Goal: Task Accomplishment & Management: Complete application form

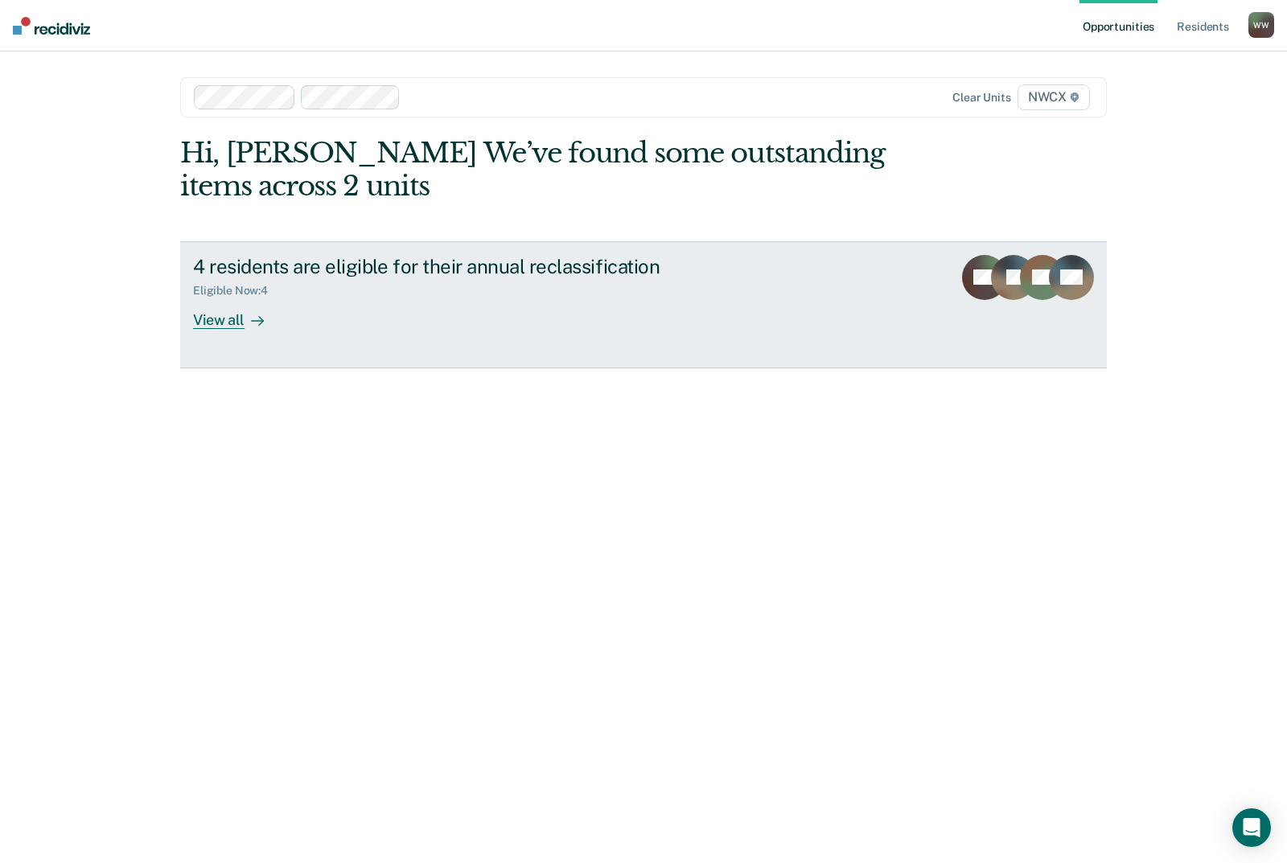
click at [228, 323] on div "View all" at bounding box center [238, 313] width 90 height 31
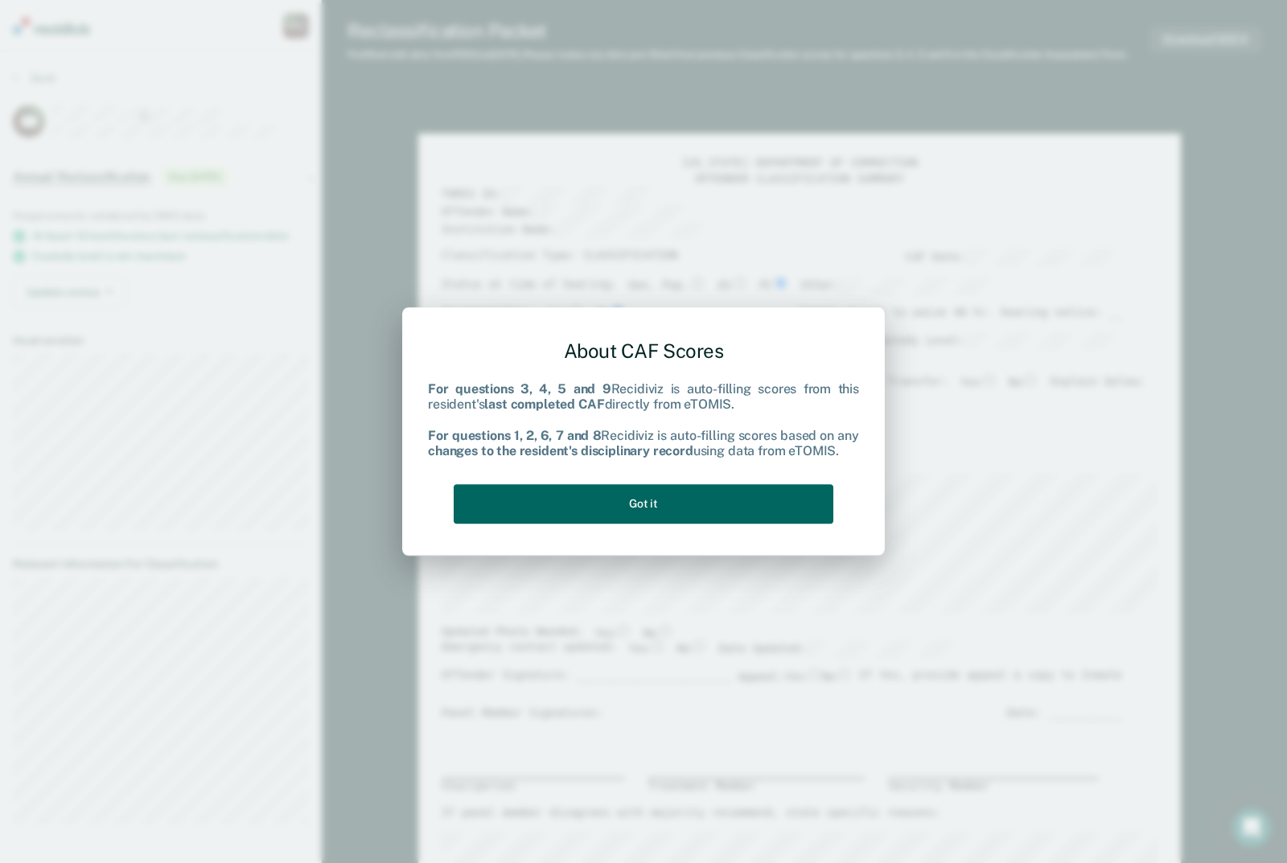
click at [672, 500] on button "Got it" at bounding box center [644, 503] width 380 height 39
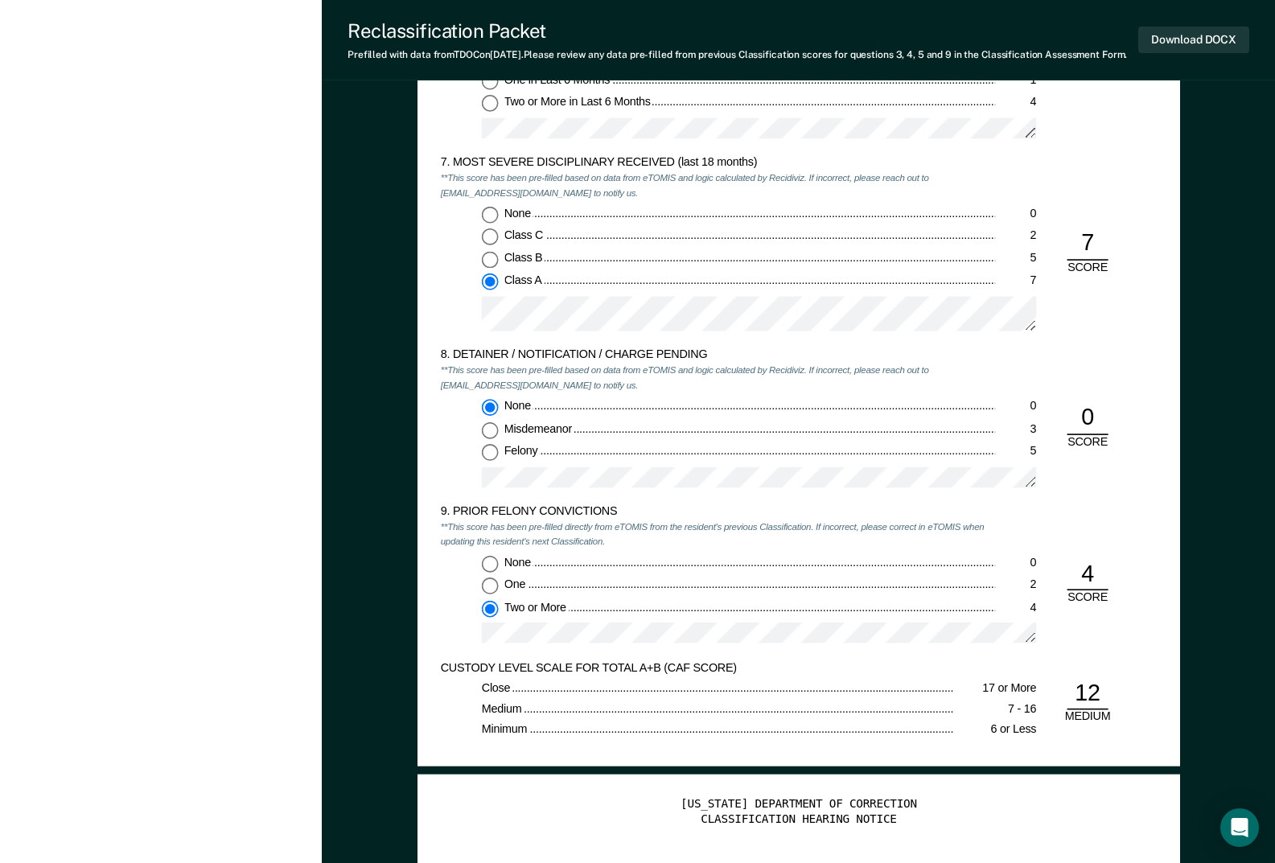
scroll to position [2493, 0]
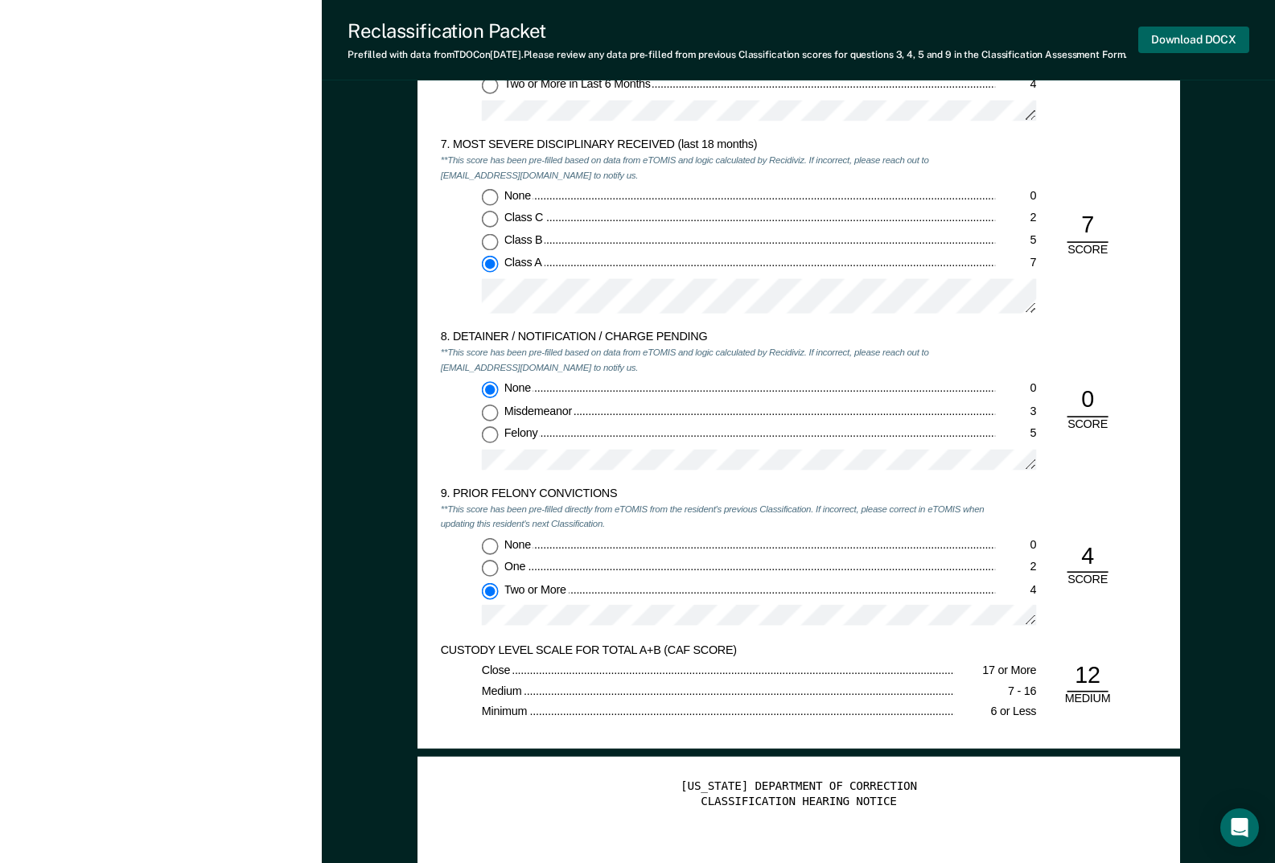
click at [1211, 47] on button "Download DOCX" at bounding box center [1193, 40] width 111 height 27
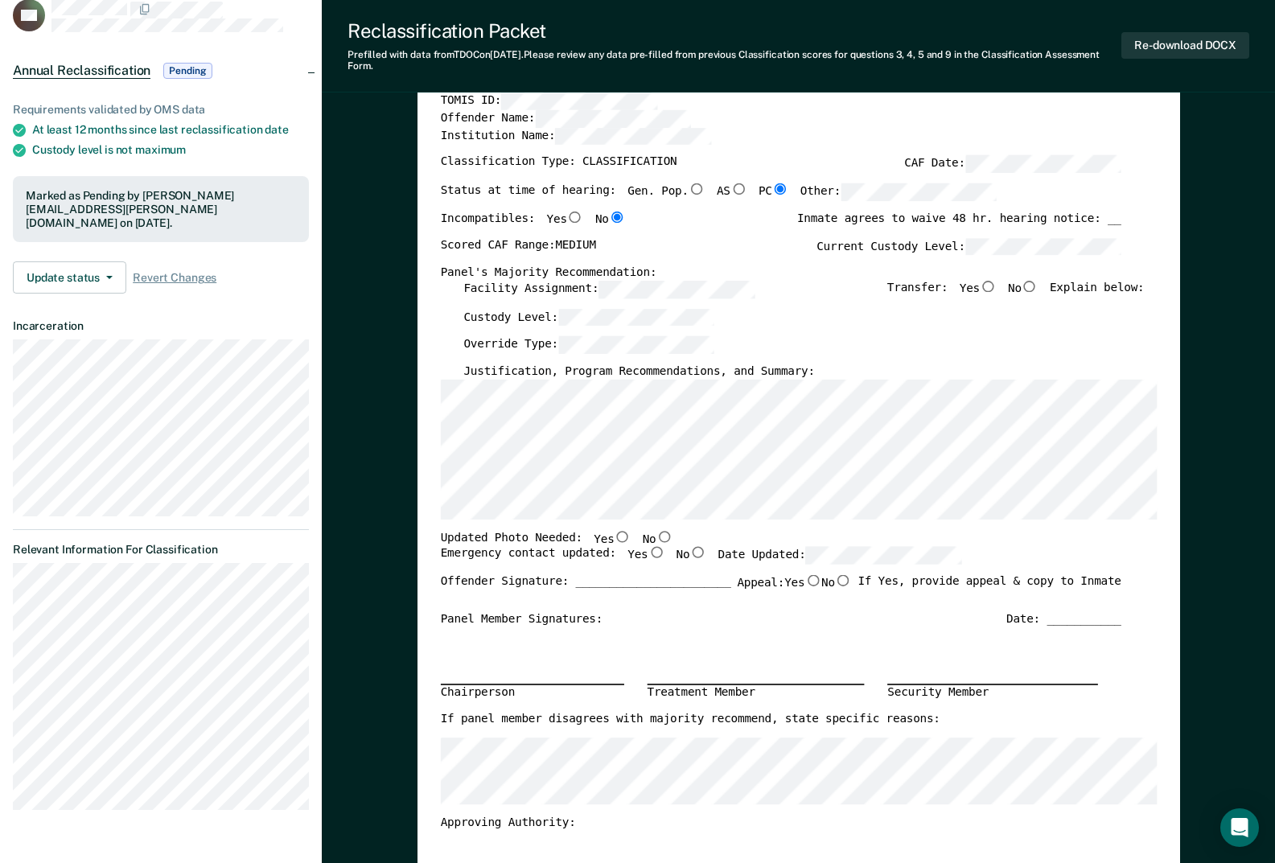
scroll to position [0, 0]
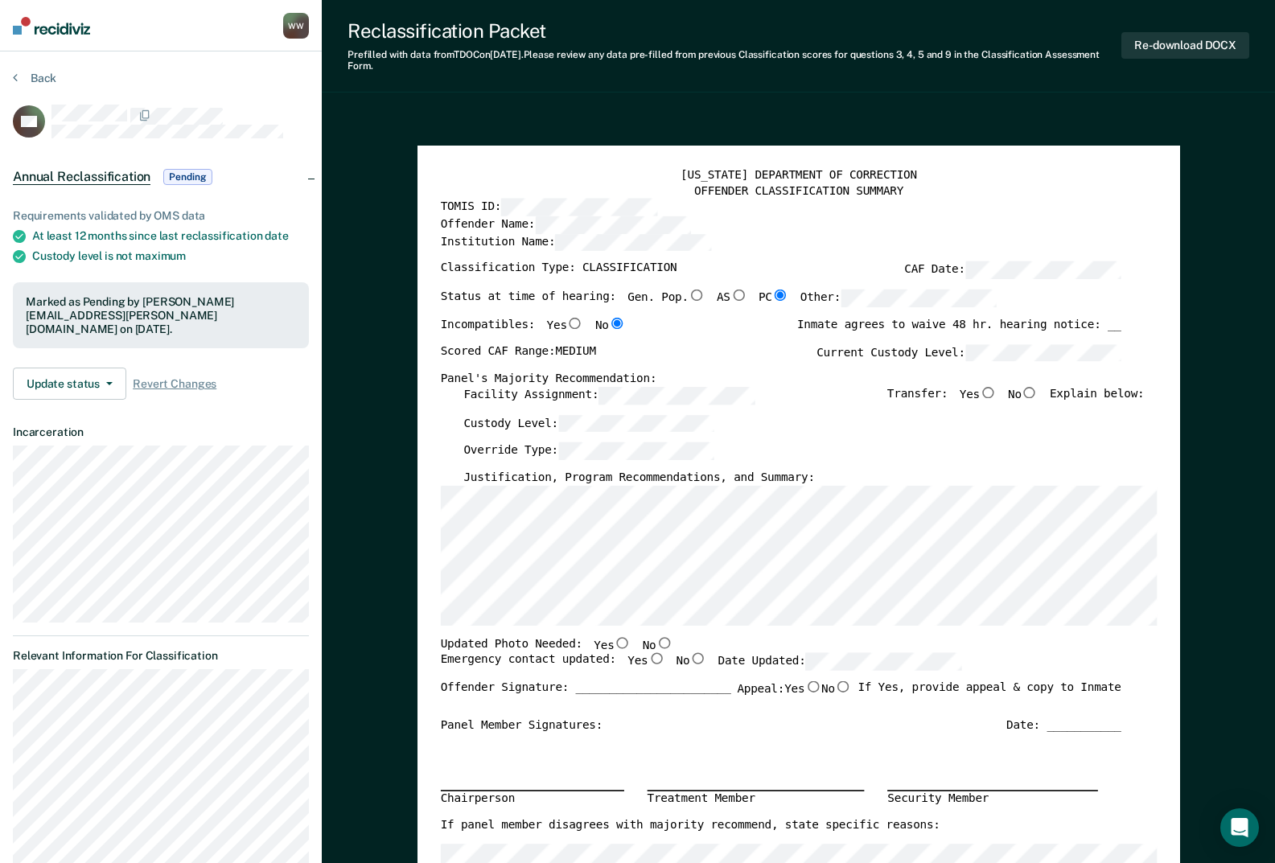
click at [1038, 399] on label "No" at bounding box center [1023, 395] width 31 height 18
click at [1038, 397] on input "No" at bounding box center [1029, 391] width 17 height 11
type textarea "x"
radio input "true"
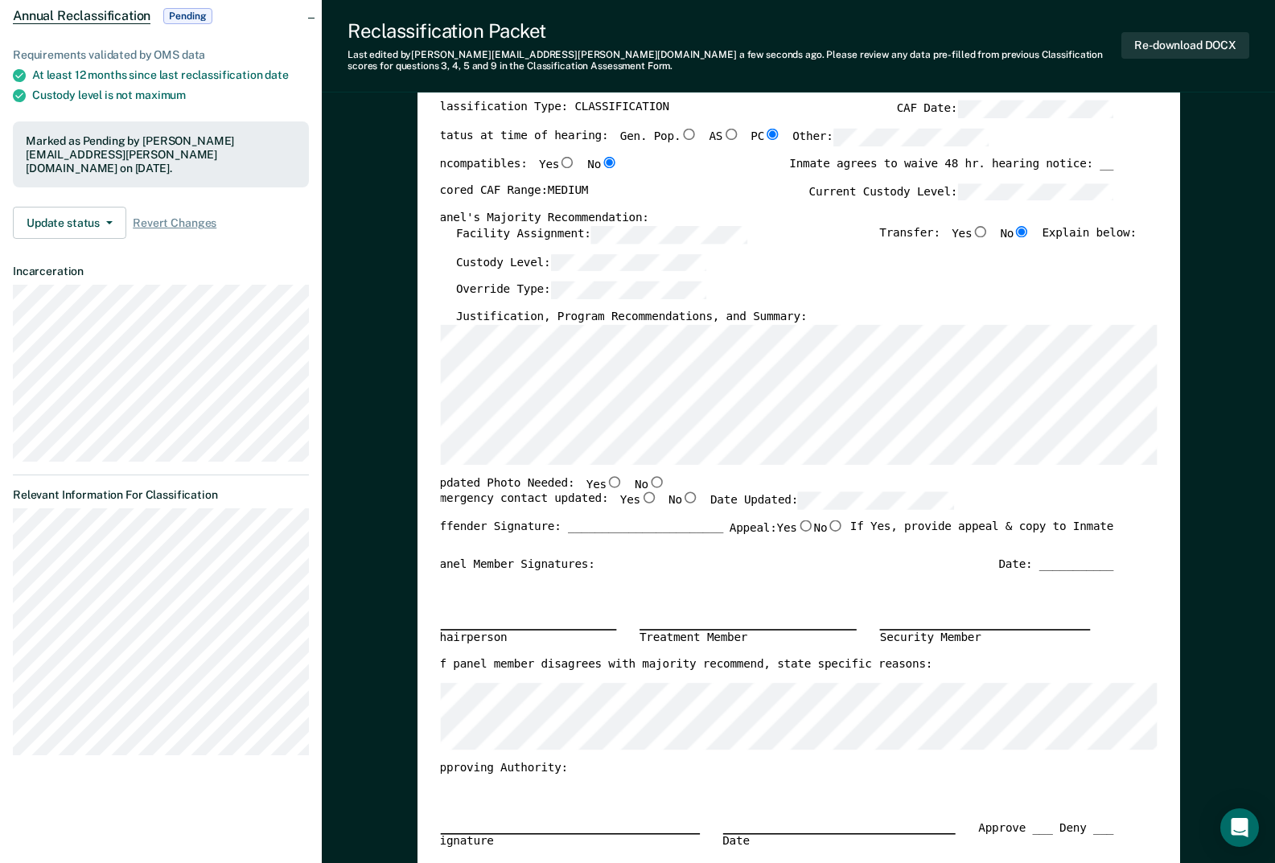
scroll to position [0, 9]
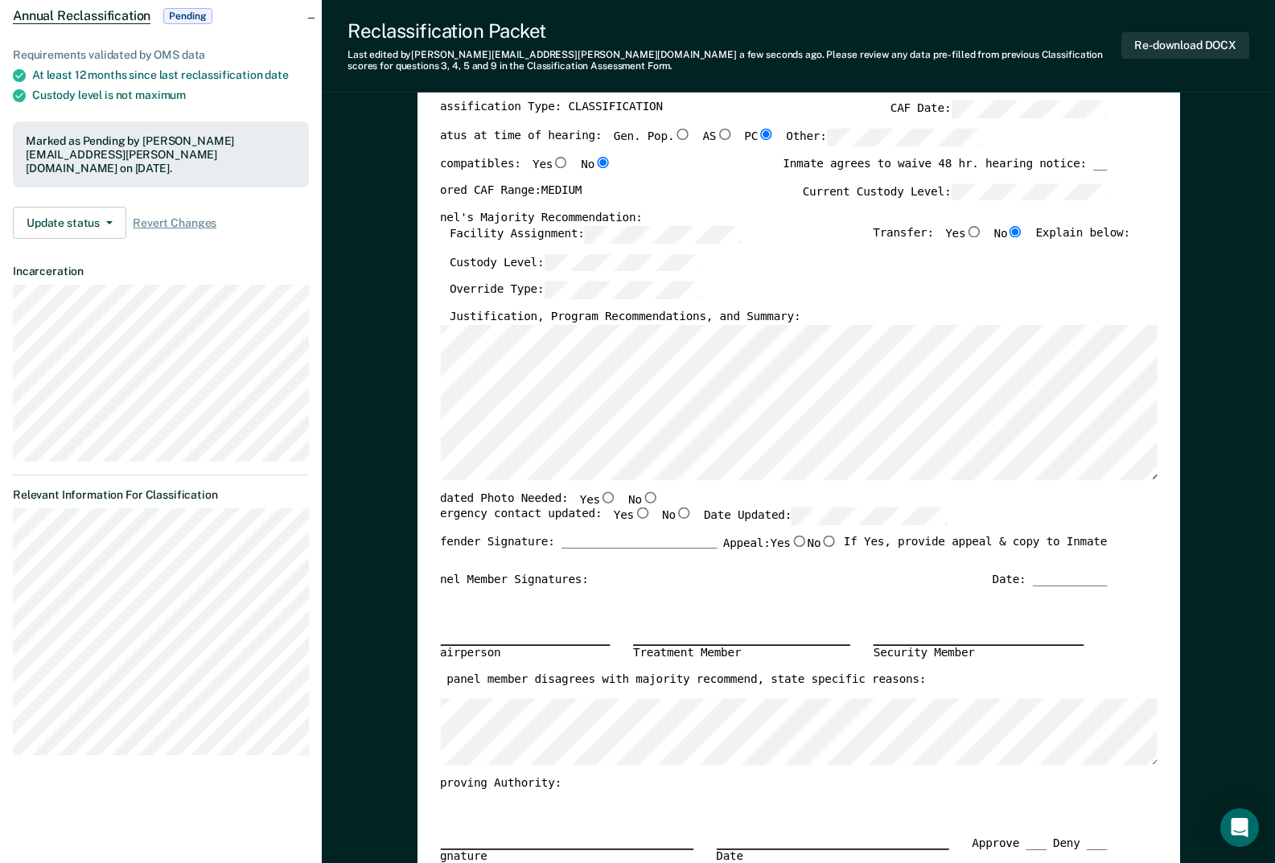
click at [599, 498] on input "Yes" at bounding box center [607, 496] width 17 height 11
type textarea "x"
radio input "true"
click at [633, 516] on input "Yes" at bounding box center [641, 513] width 17 height 11
type textarea "x"
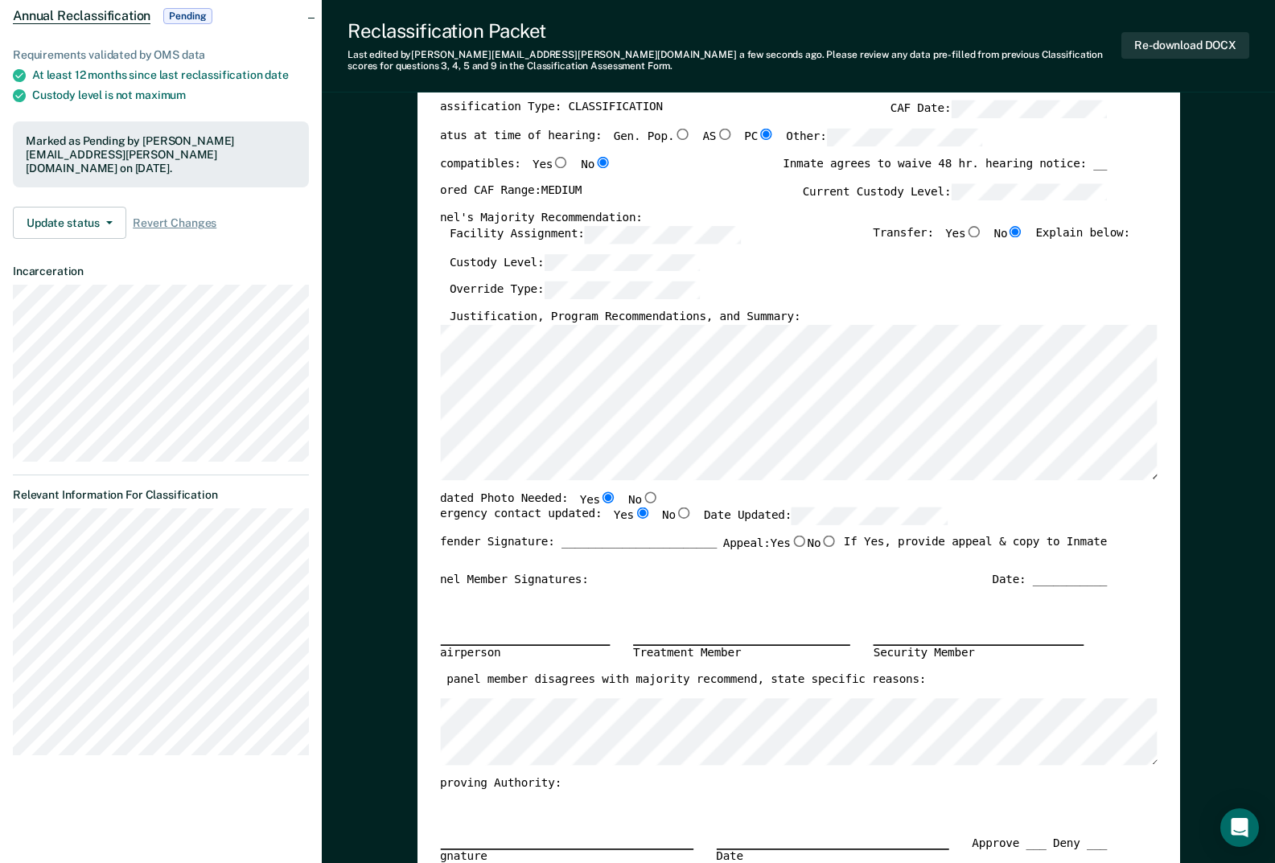
radio input "true"
click at [1169, 49] on button "Re-download DOCX" at bounding box center [1185, 45] width 128 height 27
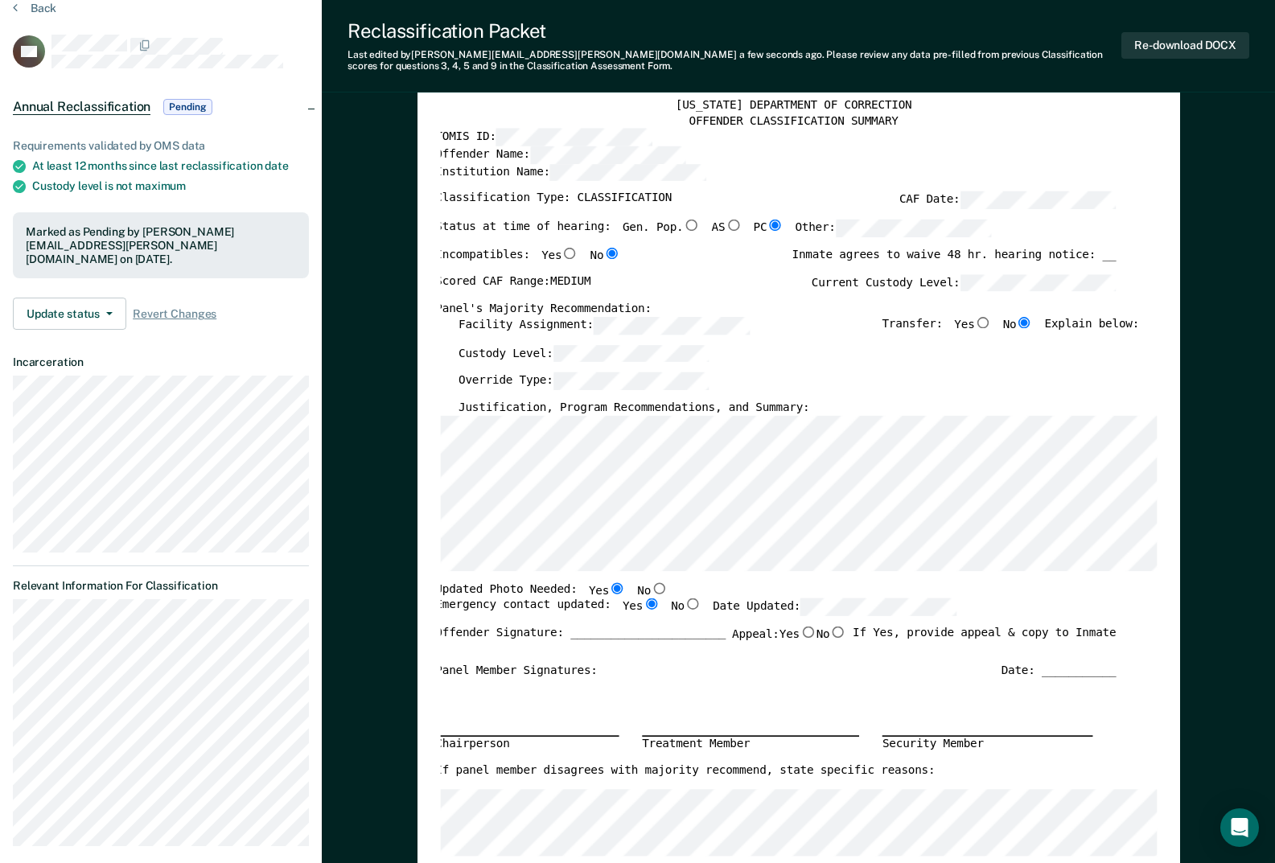
scroll to position [0, 0]
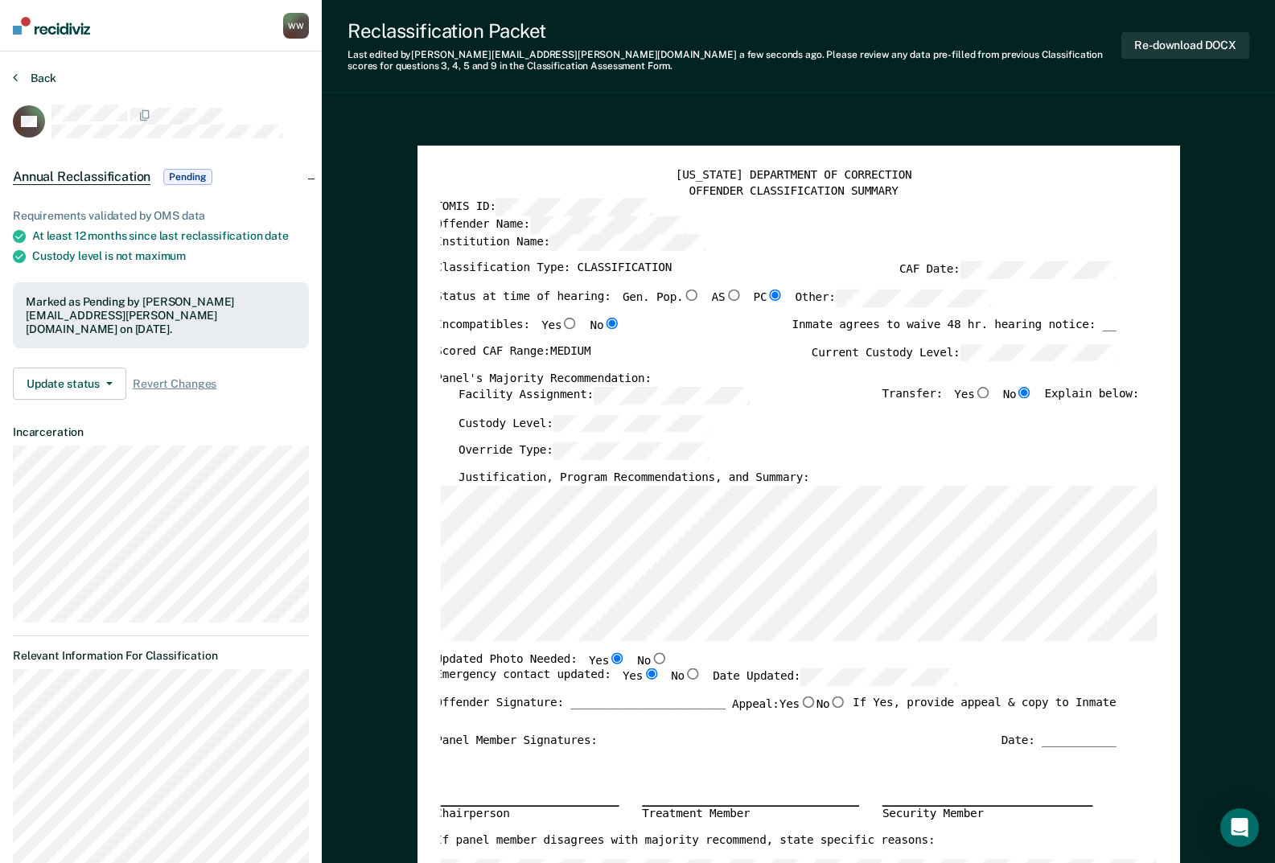
click at [49, 83] on button "Back" at bounding box center [34, 78] width 43 height 14
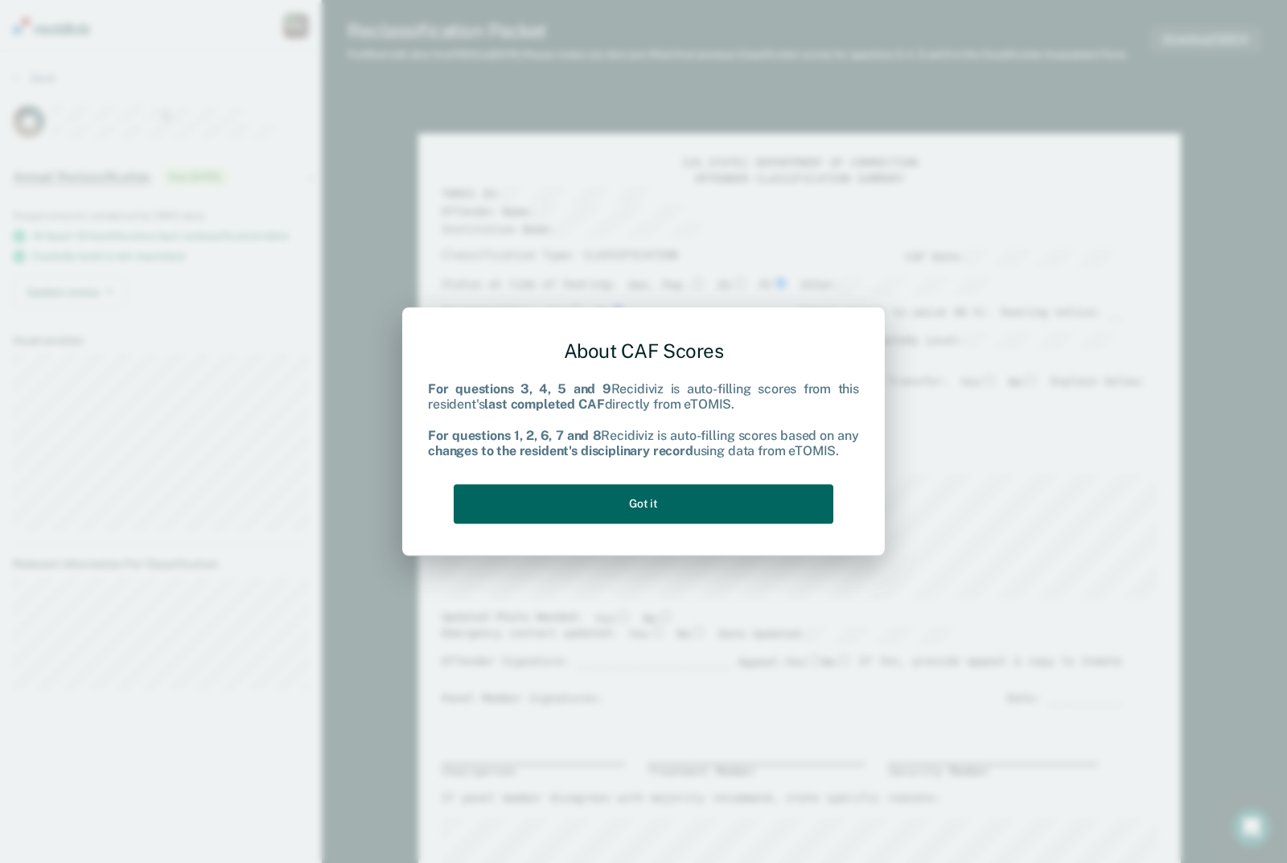
click at [651, 508] on button "Got it" at bounding box center [644, 503] width 380 height 39
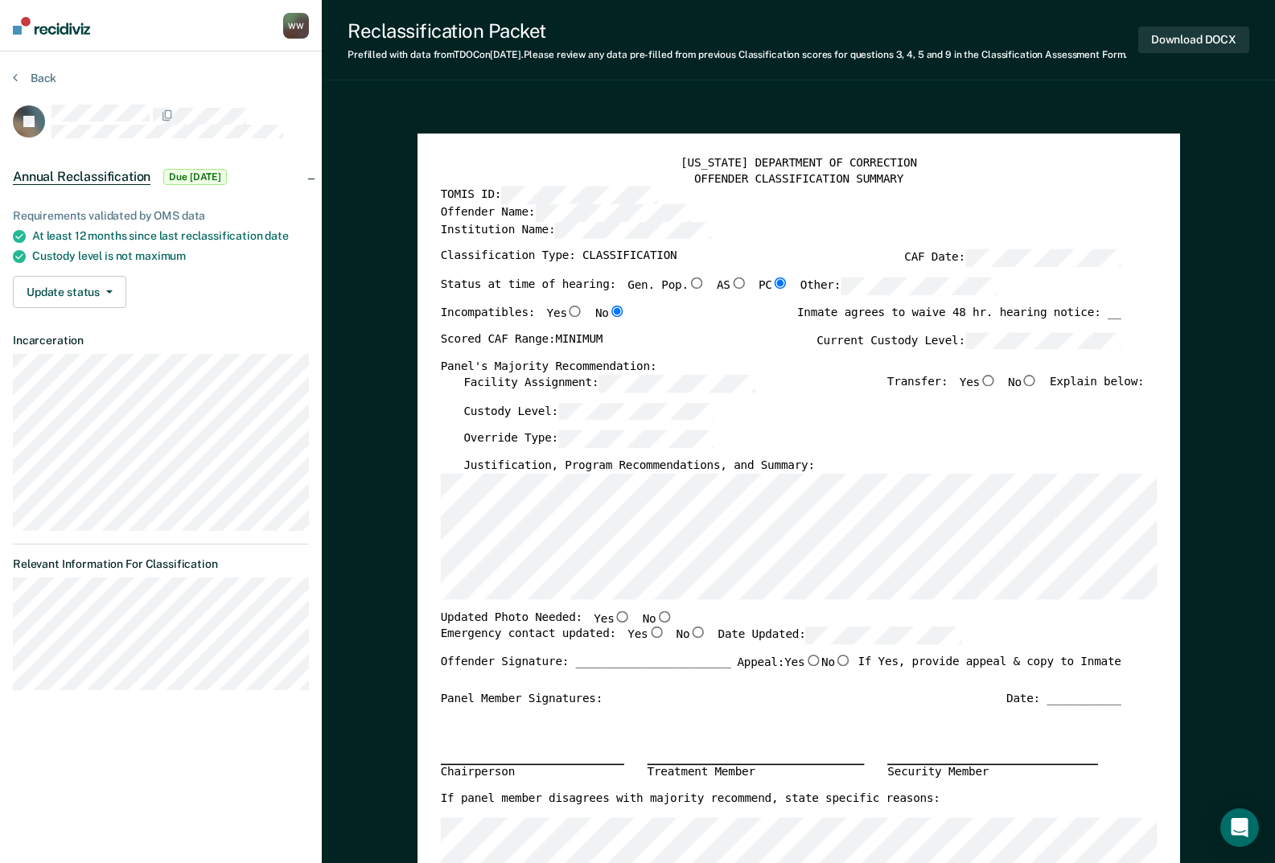
click at [1037, 386] on input "No" at bounding box center [1029, 380] width 17 height 11
type textarea "x"
radio input "true"
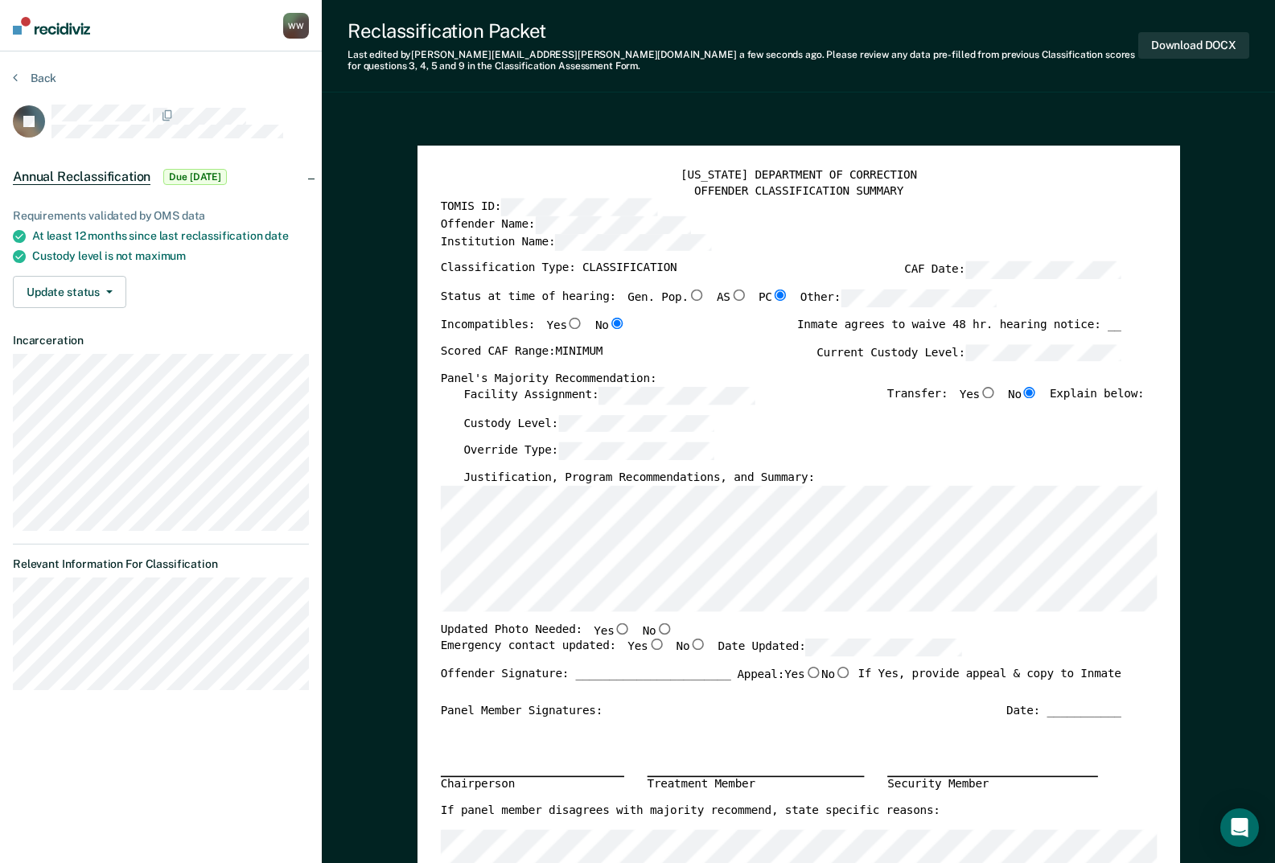
click at [656, 628] on input "No" at bounding box center [664, 628] width 17 height 11
type textarea "x"
radio input "true"
click at [647, 641] on input "Yes" at bounding box center [655, 644] width 17 height 11
type textarea "x"
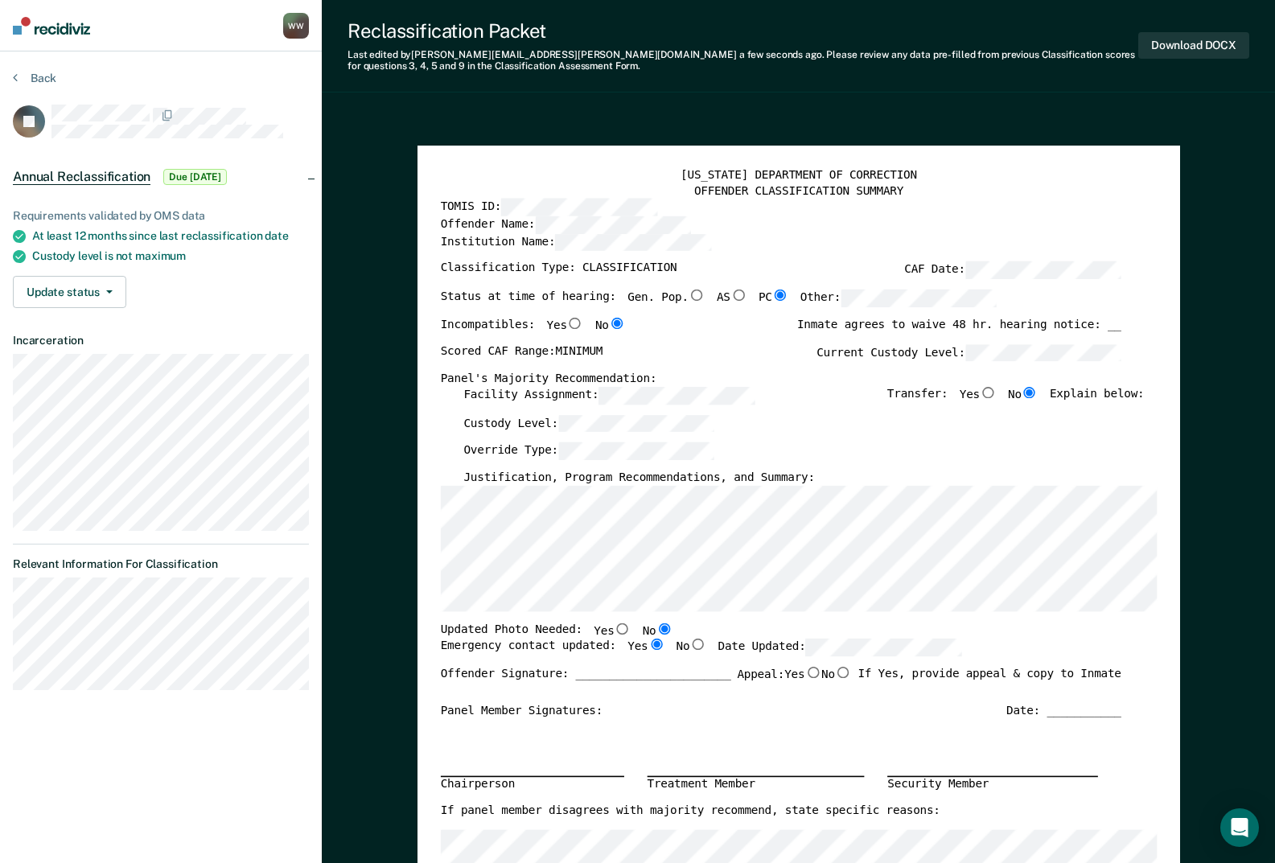
radio input "true"
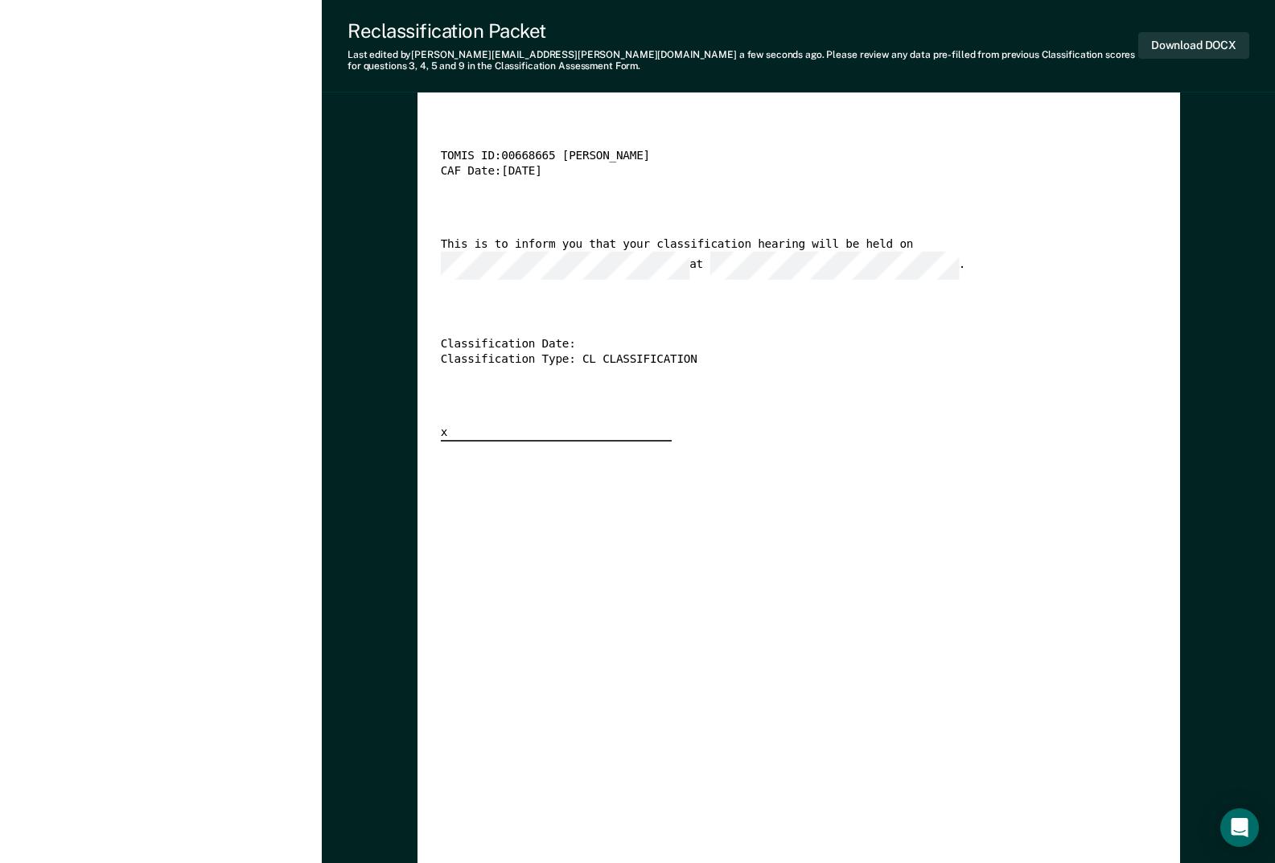
scroll to position [3217, 0]
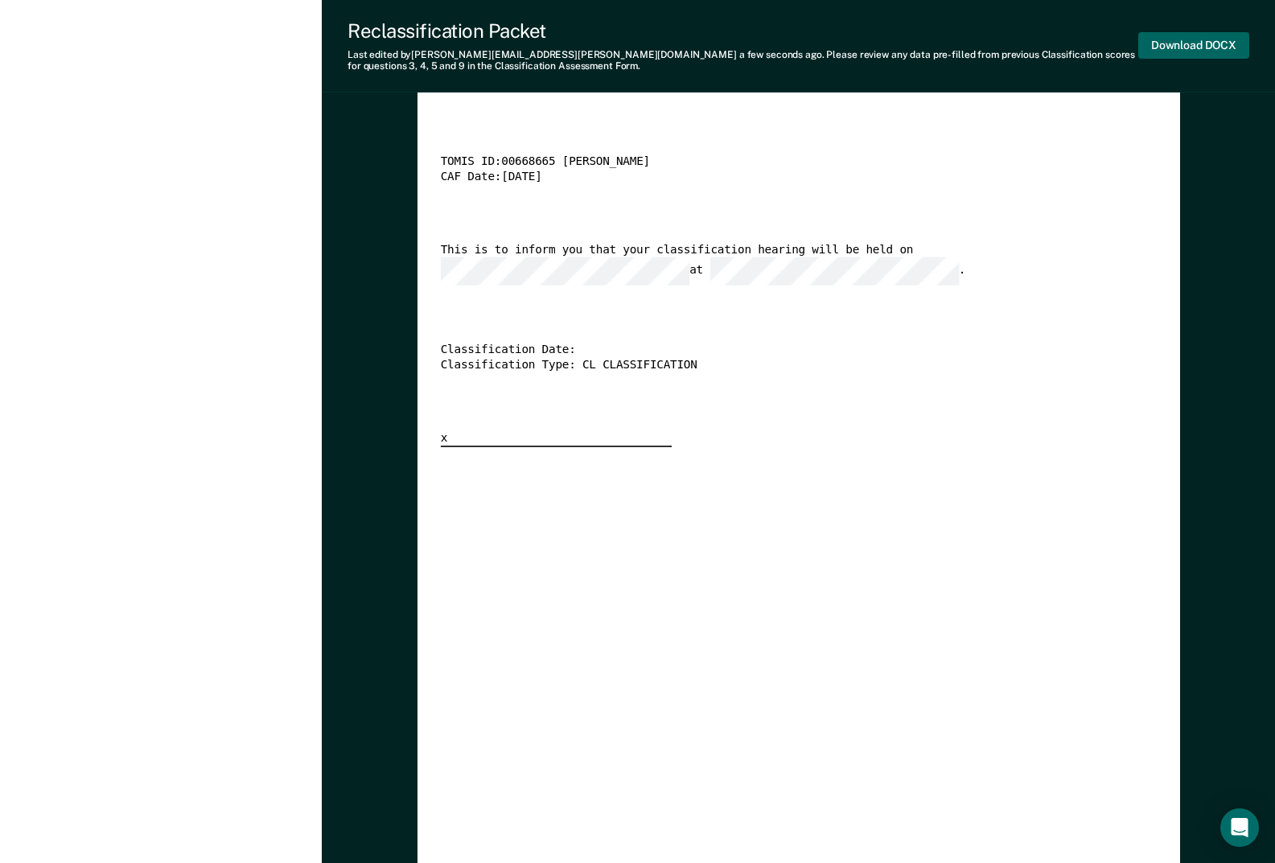
click at [1178, 50] on button "Download DOCX" at bounding box center [1193, 45] width 111 height 27
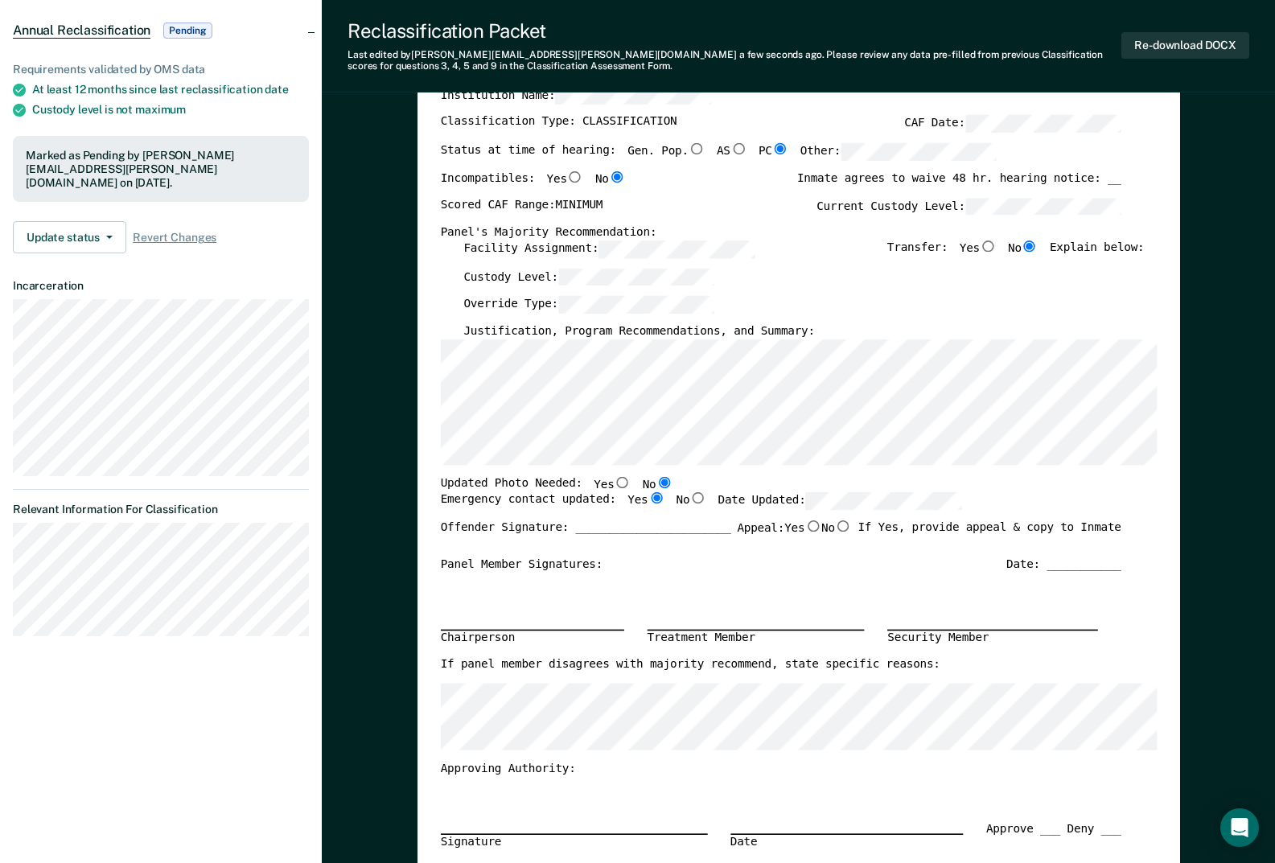
scroll to position [0, 0]
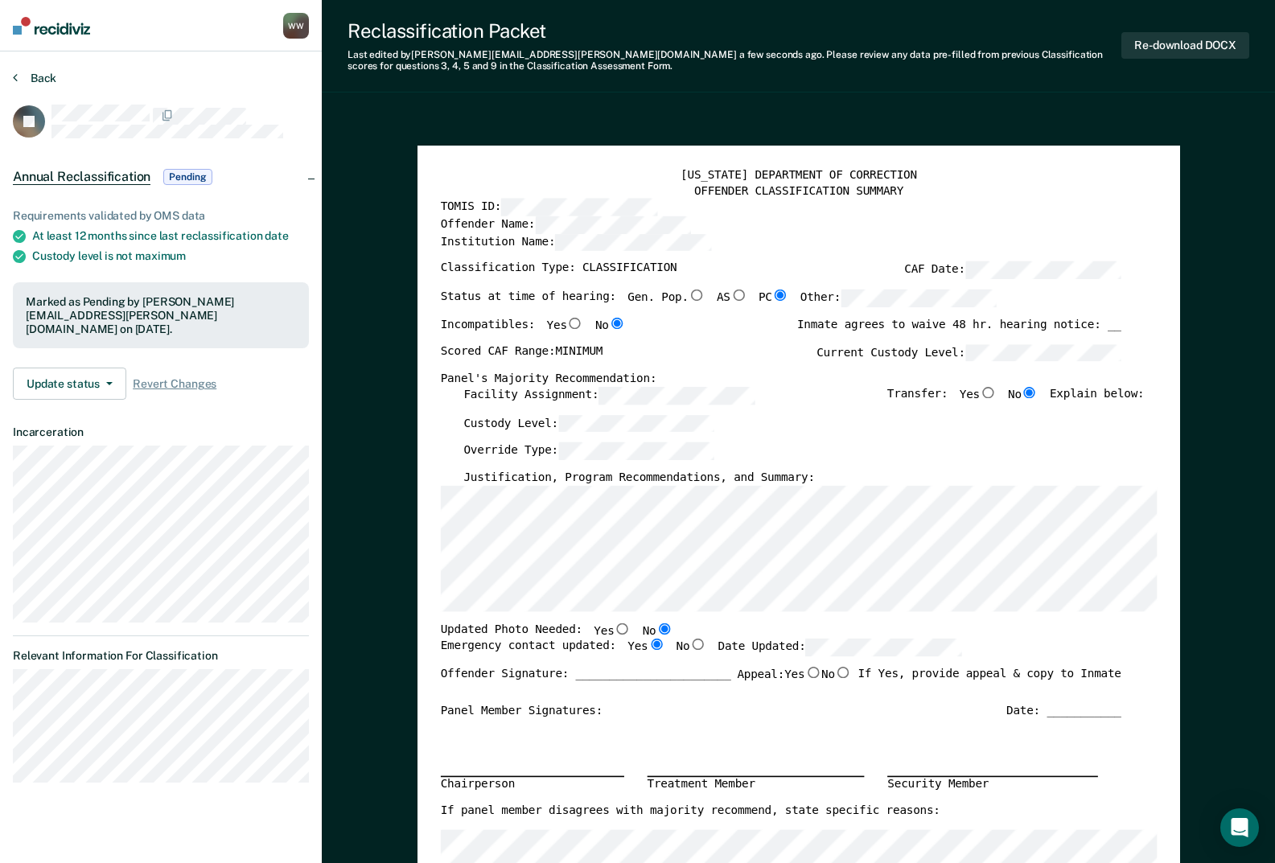
click at [47, 73] on button "Back" at bounding box center [34, 78] width 43 height 14
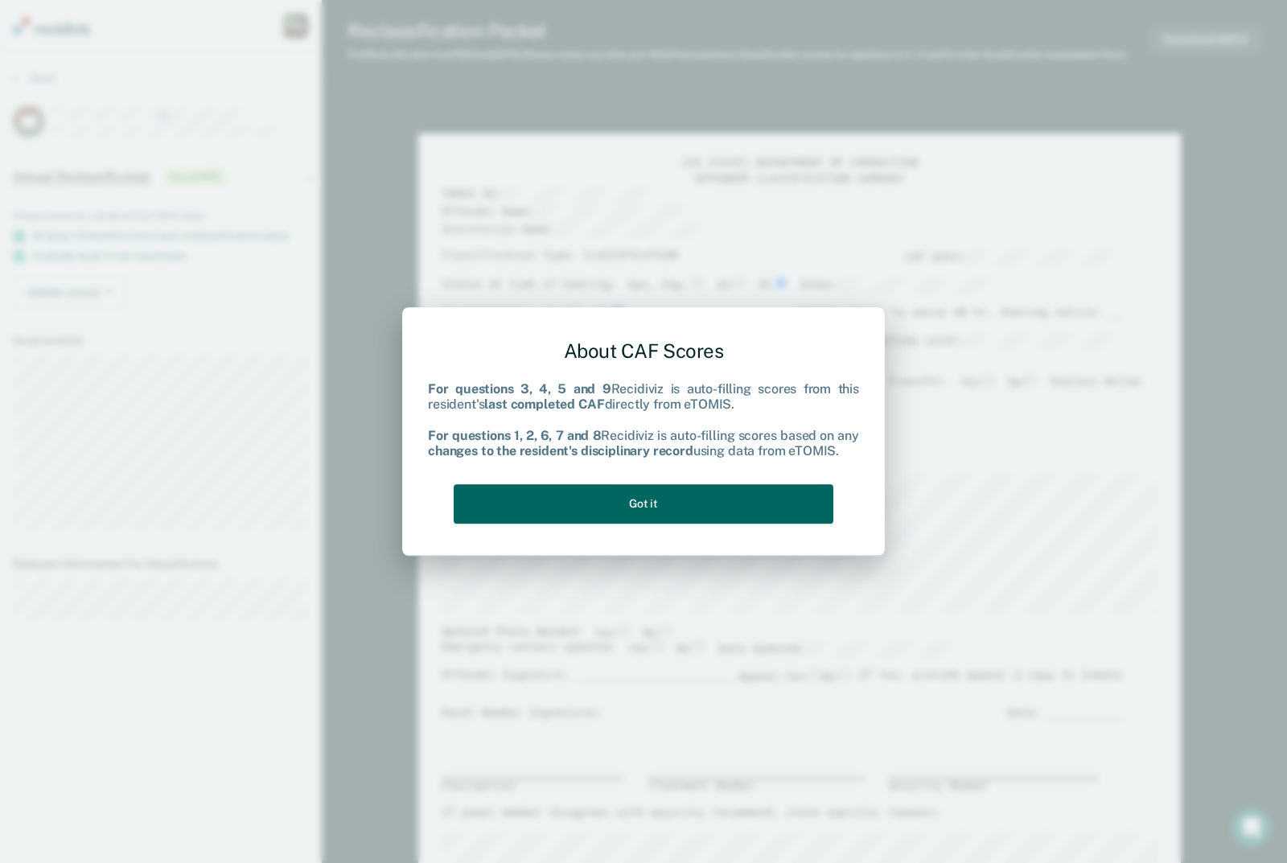
click at [675, 486] on button "Got it" at bounding box center [644, 503] width 380 height 39
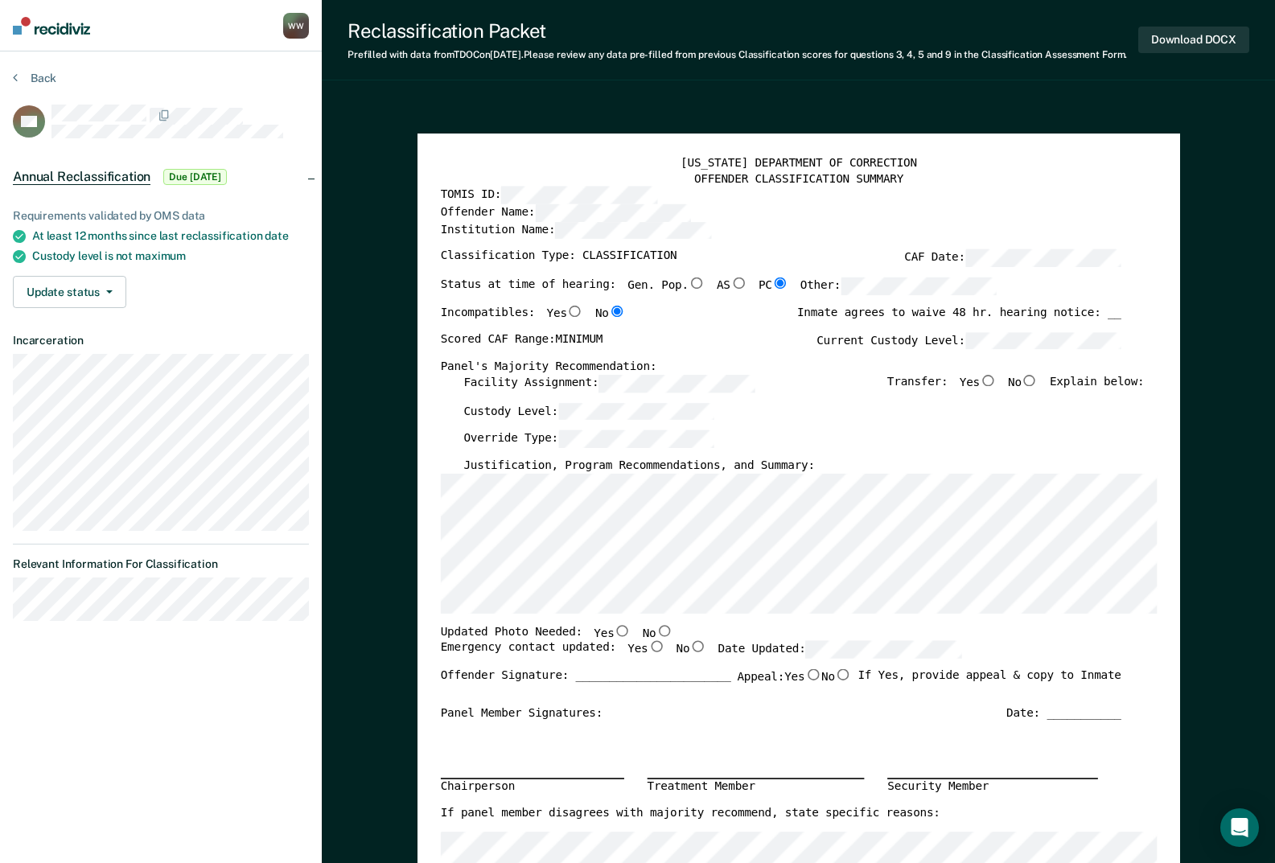
click at [1038, 386] on input "No" at bounding box center [1029, 380] width 17 height 11
type textarea "x"
radio input "true"
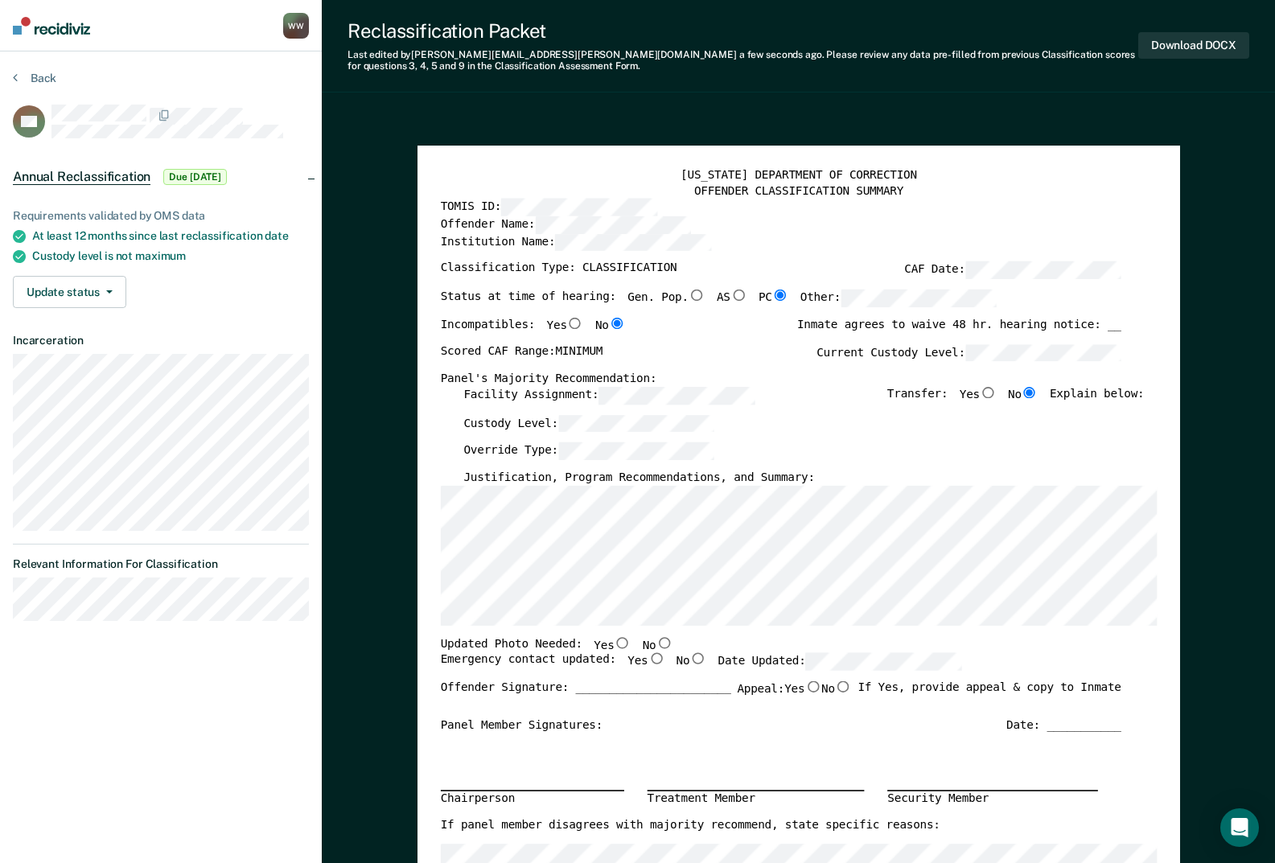
click at [656, 640] on input "No" at bounding box center [664, 641] width 17 height 11
type textarea "x"
radio input "true"
click at [647, 659] on input "Yes" at bounding box center [655, 657] width 17 height 11
type textarea "x"
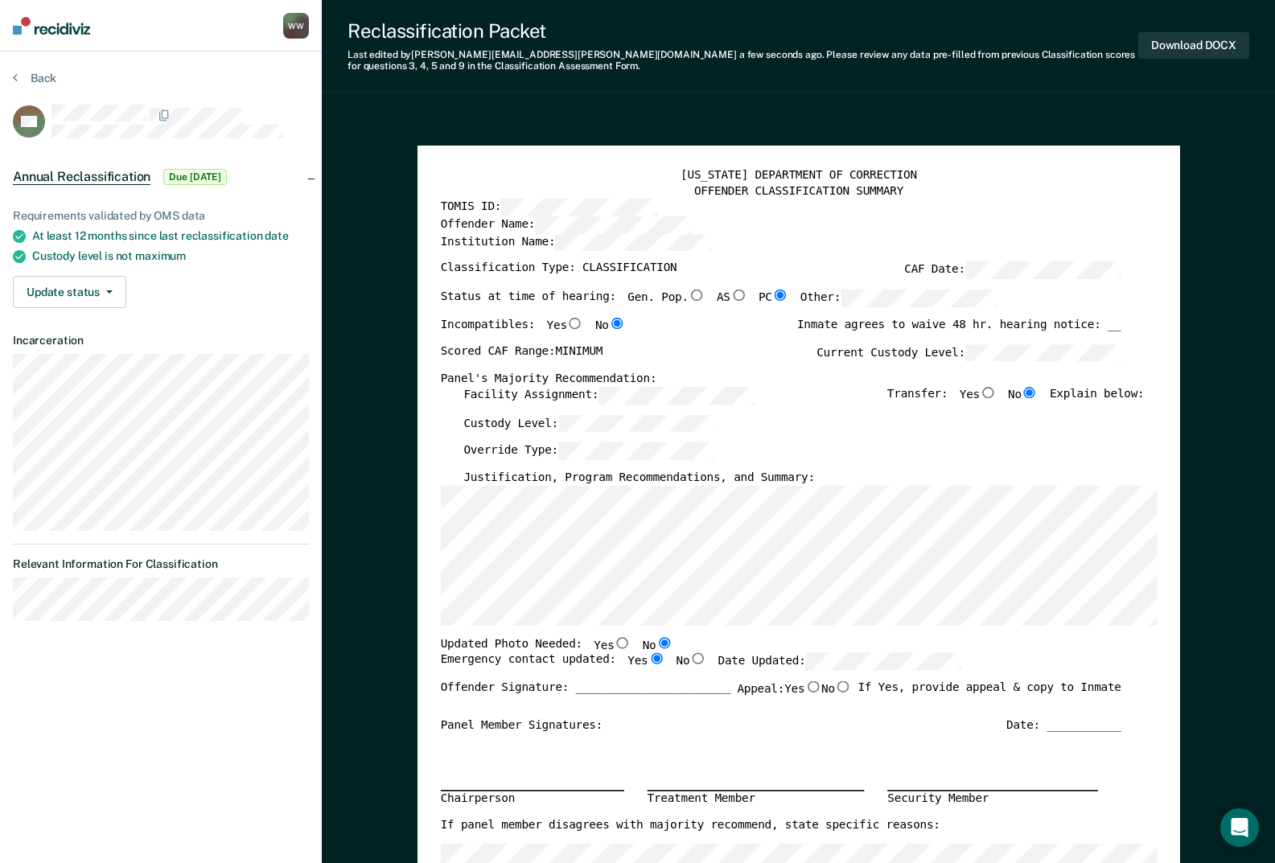
radio input "true"
click at [939, 727] on div "Panel Member Signatures: Date: ___________" at bounding box center [780, 724] width 680 height 15
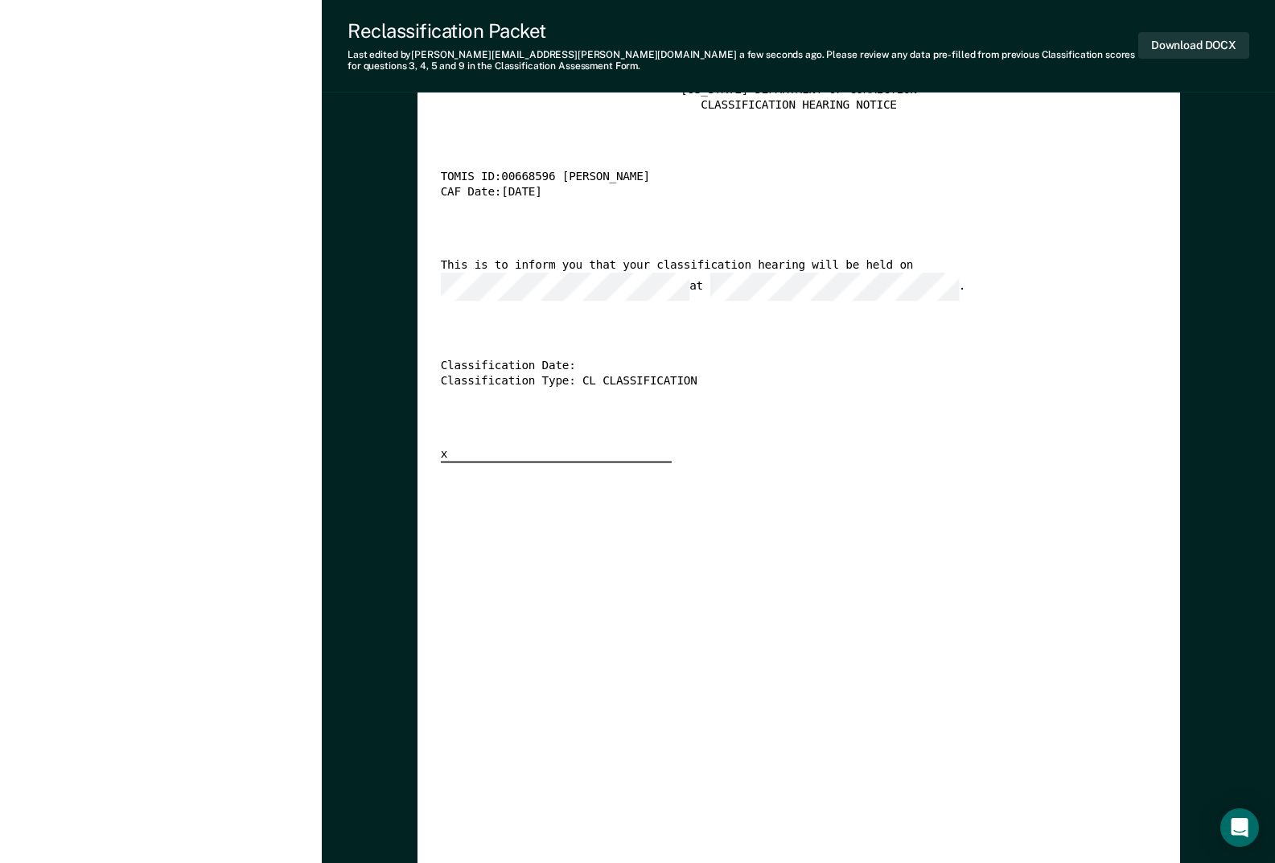
scroll to position [2792, 0]
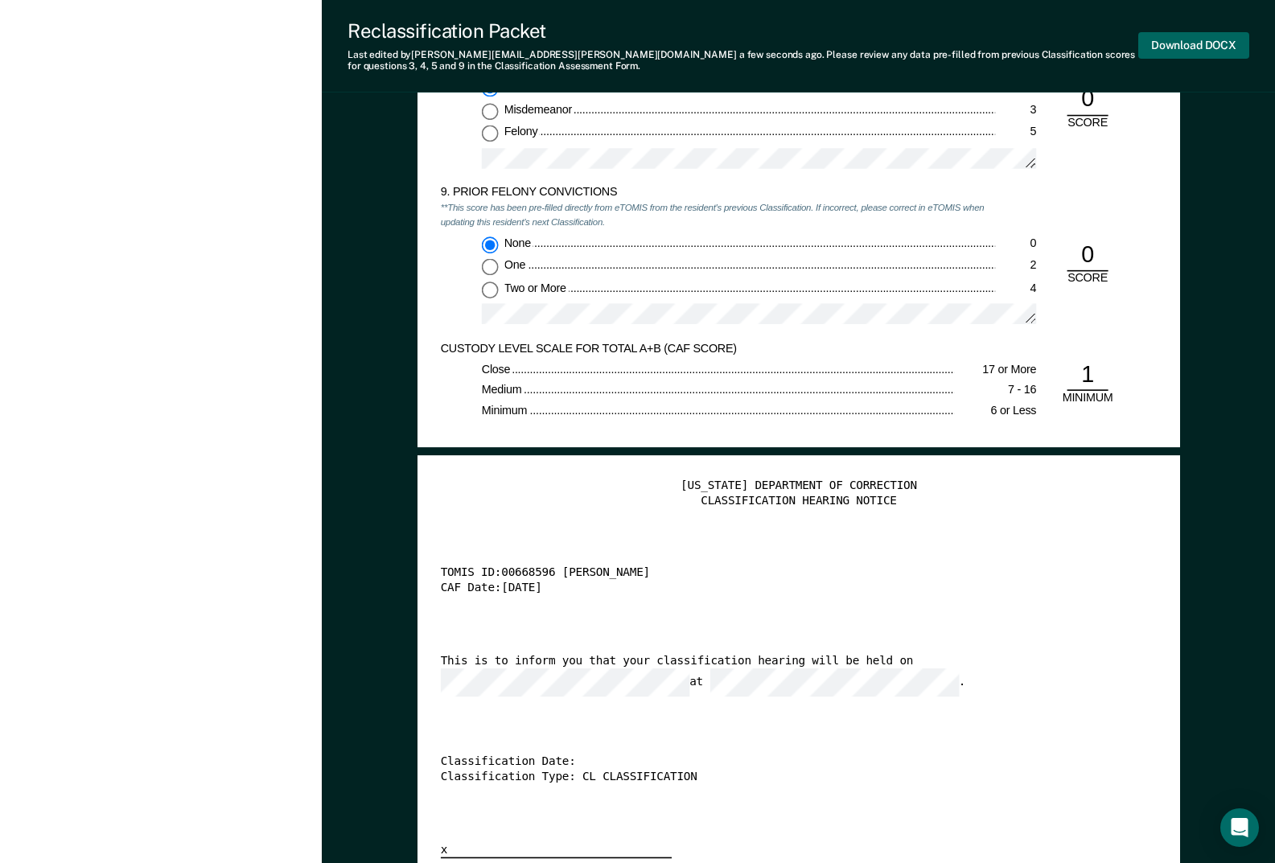
click at [1235, 50] on button "Download DOCX" at bounding box center [1193, 45] width 111 height 27
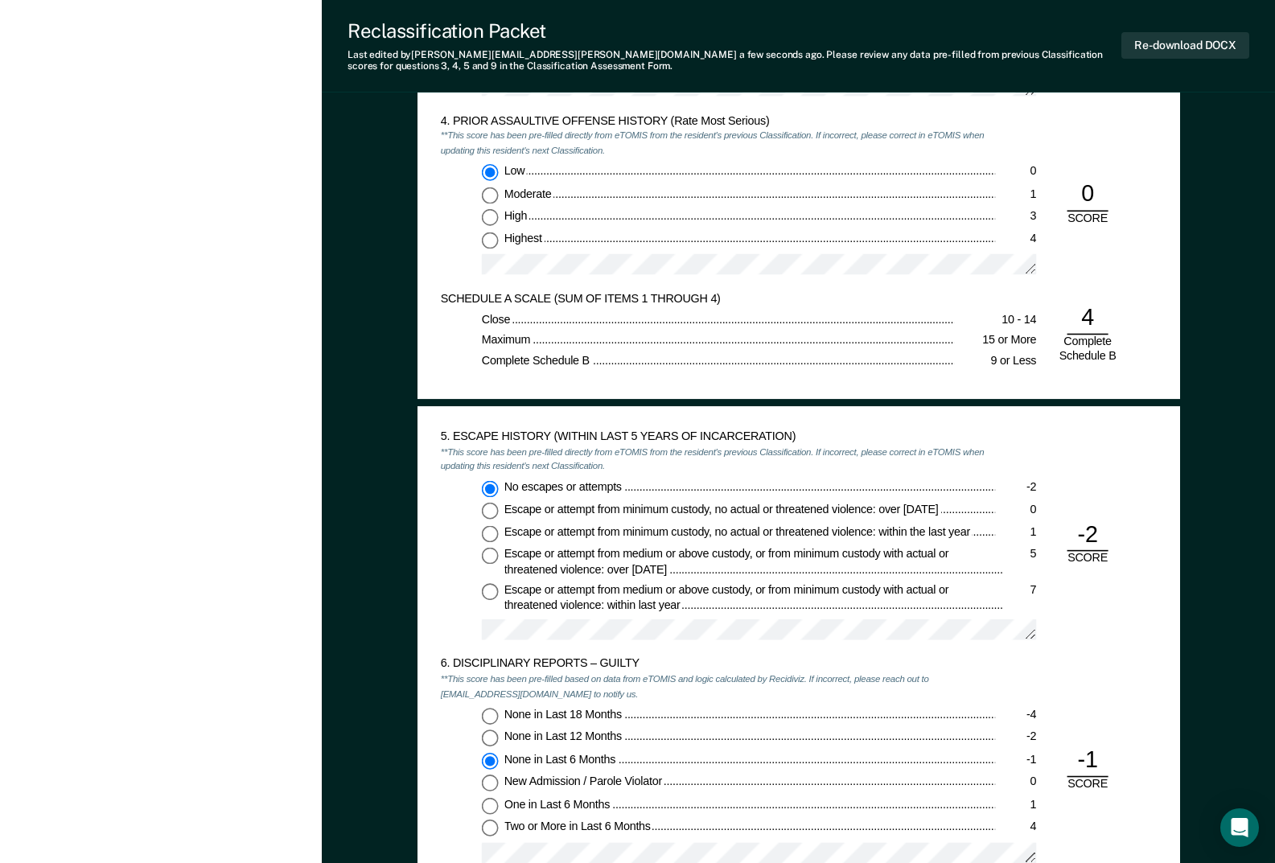
scroll to position [1987, 0]
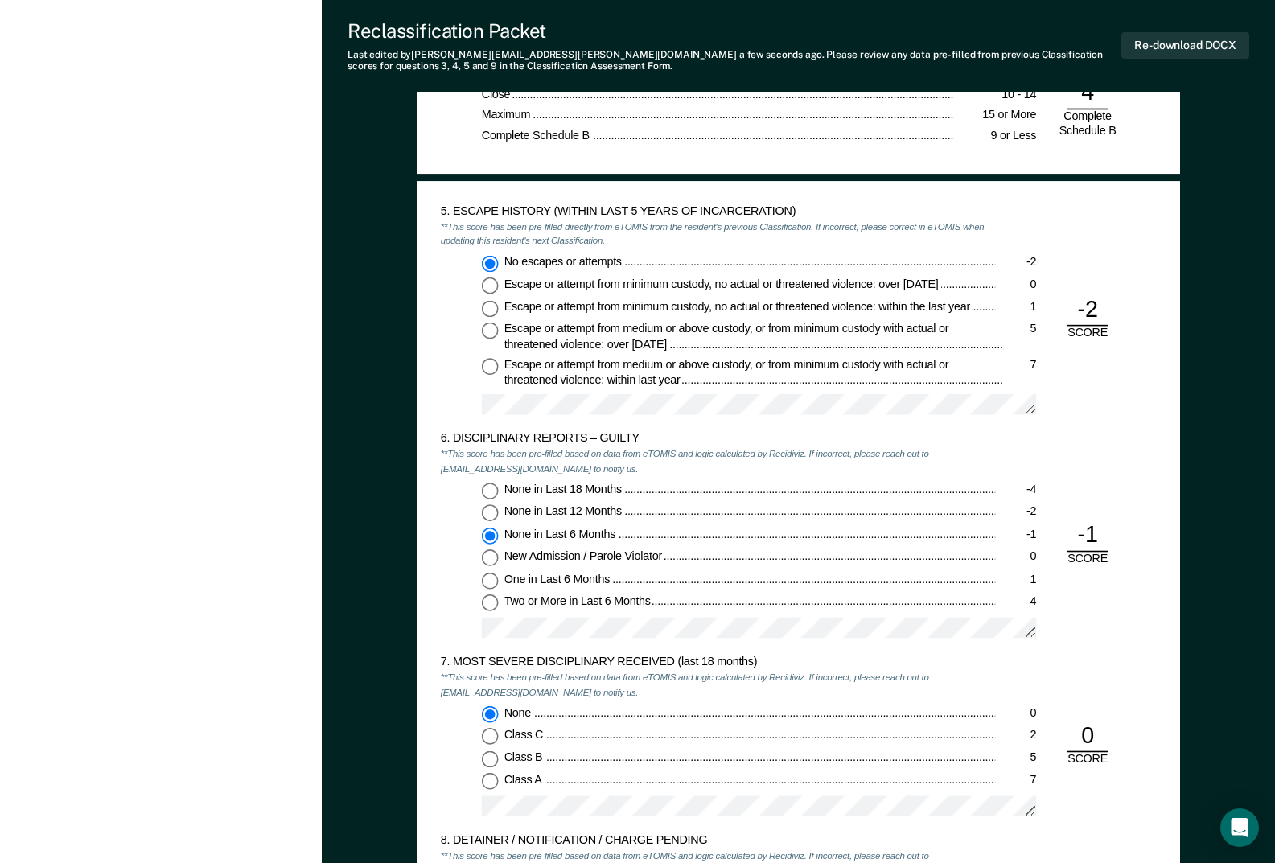
click at [492, 558] on input "New Admission / Parole Violator 0" at bounding box center [489, 558] width 17 height 17
type textarea "x"
radio input "false"
radio input "true"
click at [489, 513] on input "None in Last 12 Months -2" at bounding box center [489, 513] width 17 height 17
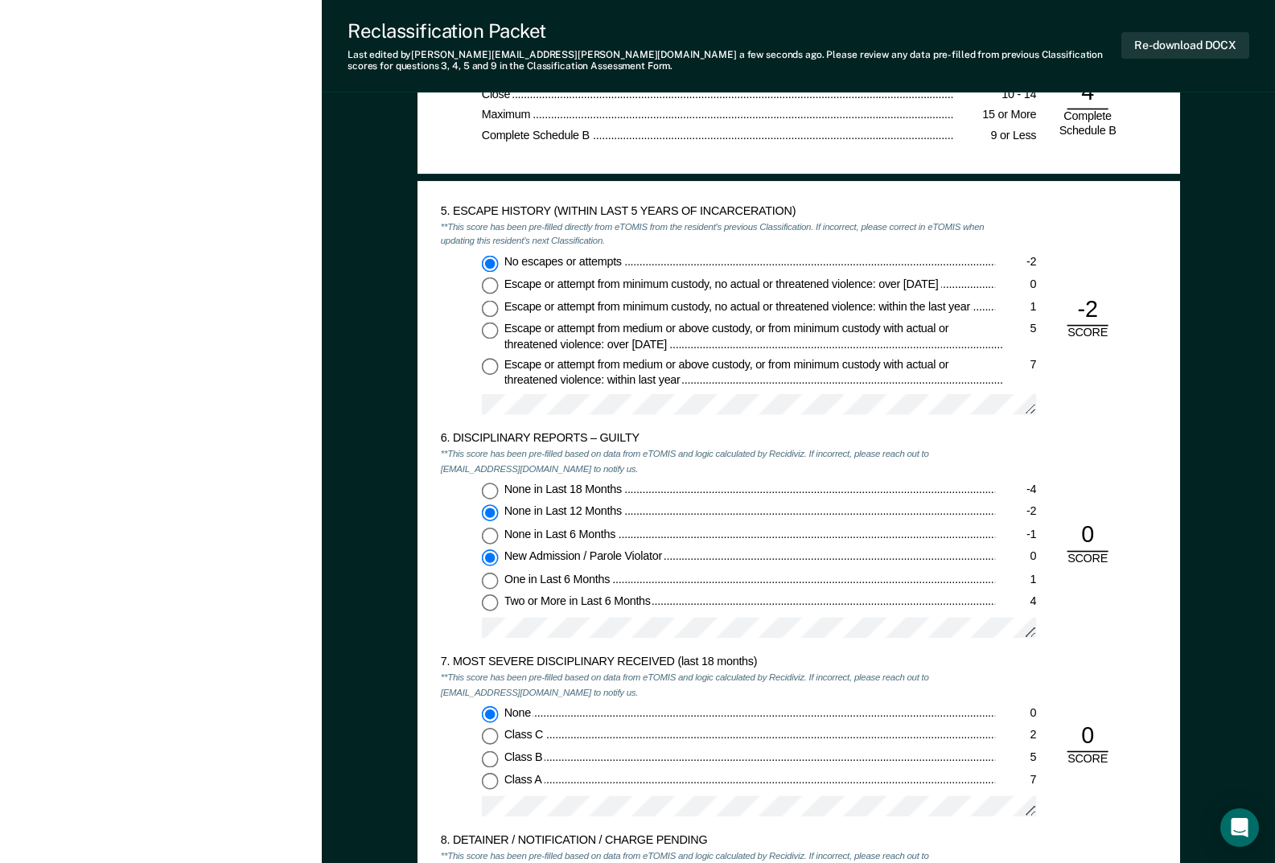
type textarea "x"
radio input "true"
radio input "false"
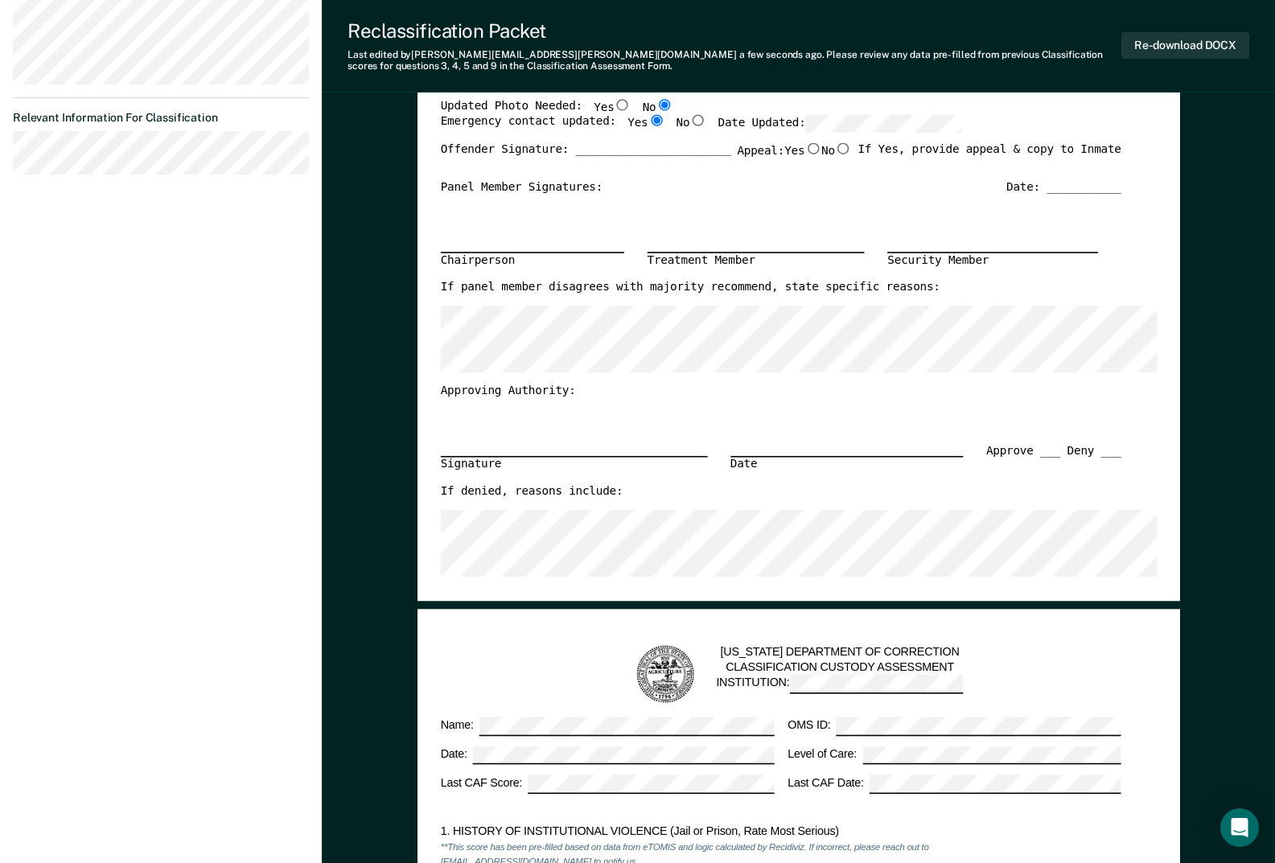
scroll to position [379, 0]
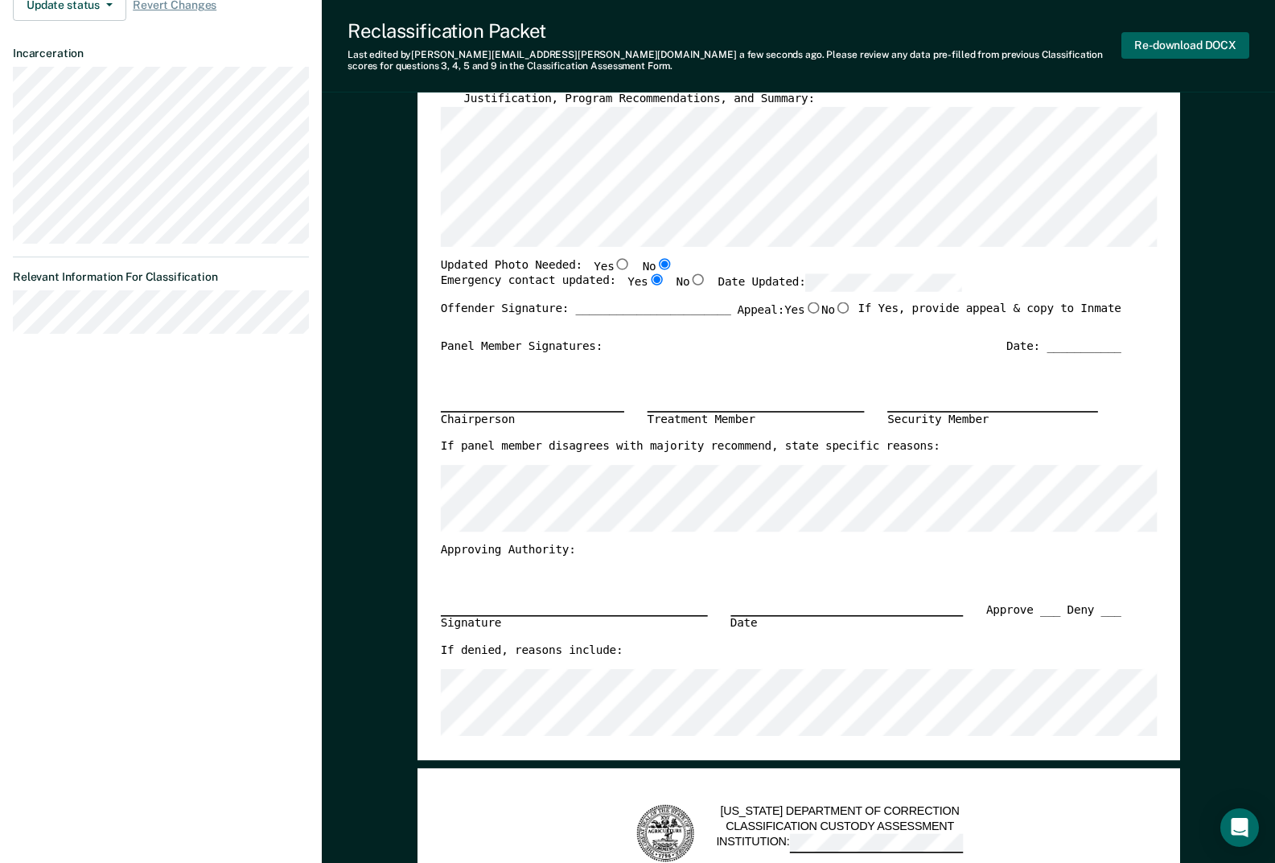
click at [1165, 51] on button "Re-download DOCX" at bounding box center [1185, 45] width 128 height 27
click at [890, 578] on div "Signature Date Approve ___ Deny ___" at bounding box center [780, 599] width 680 height 85
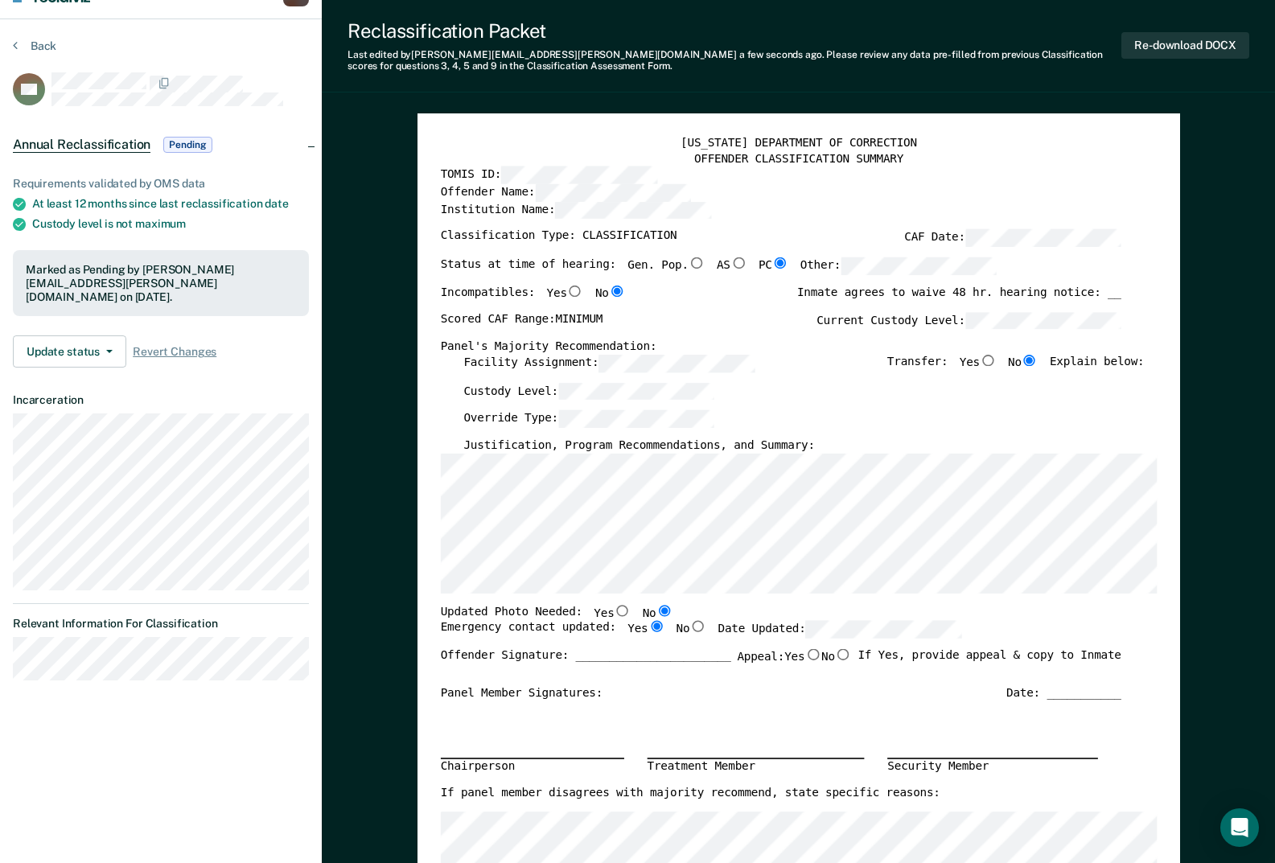
scroll to position [0, 0]
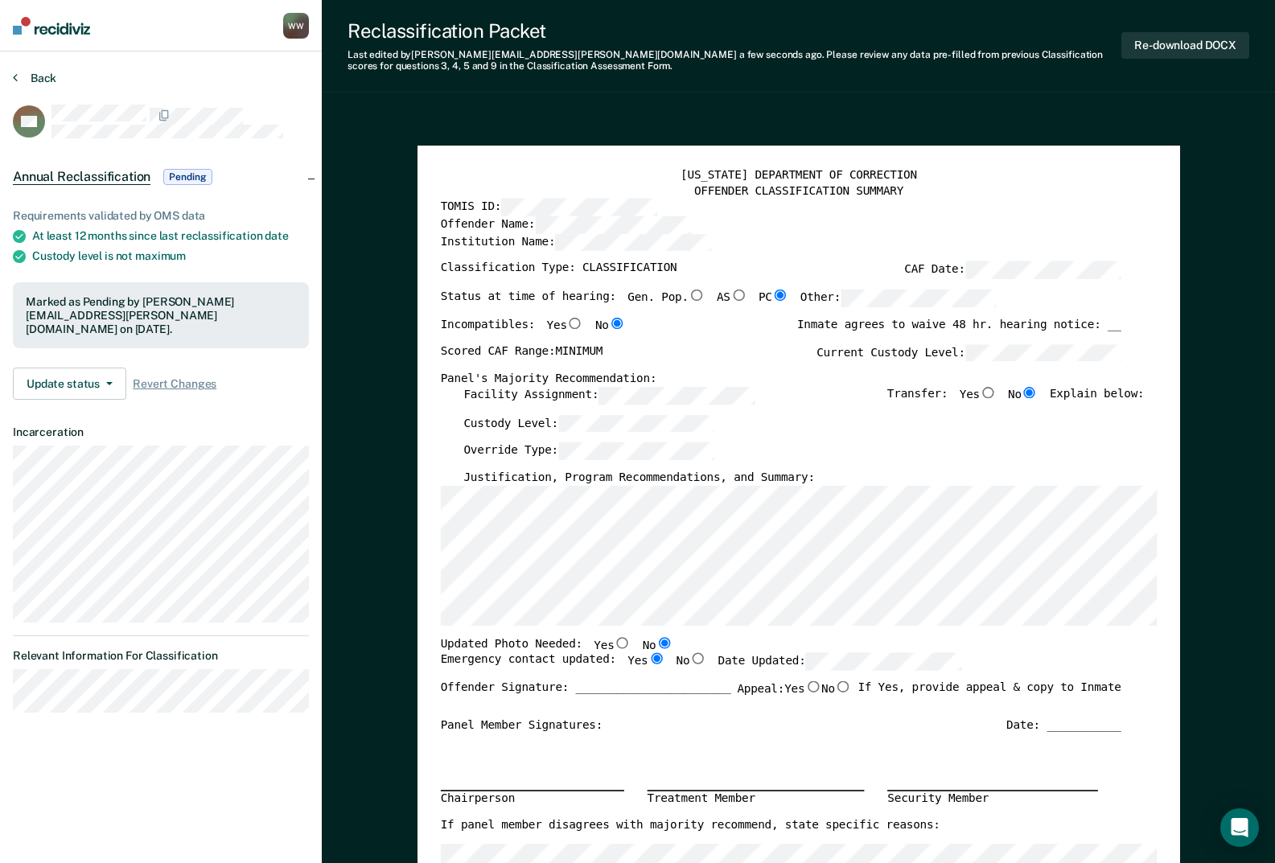
click at [28, 80] on button "Back" at bounding box center [34, 78] width 43 height 14
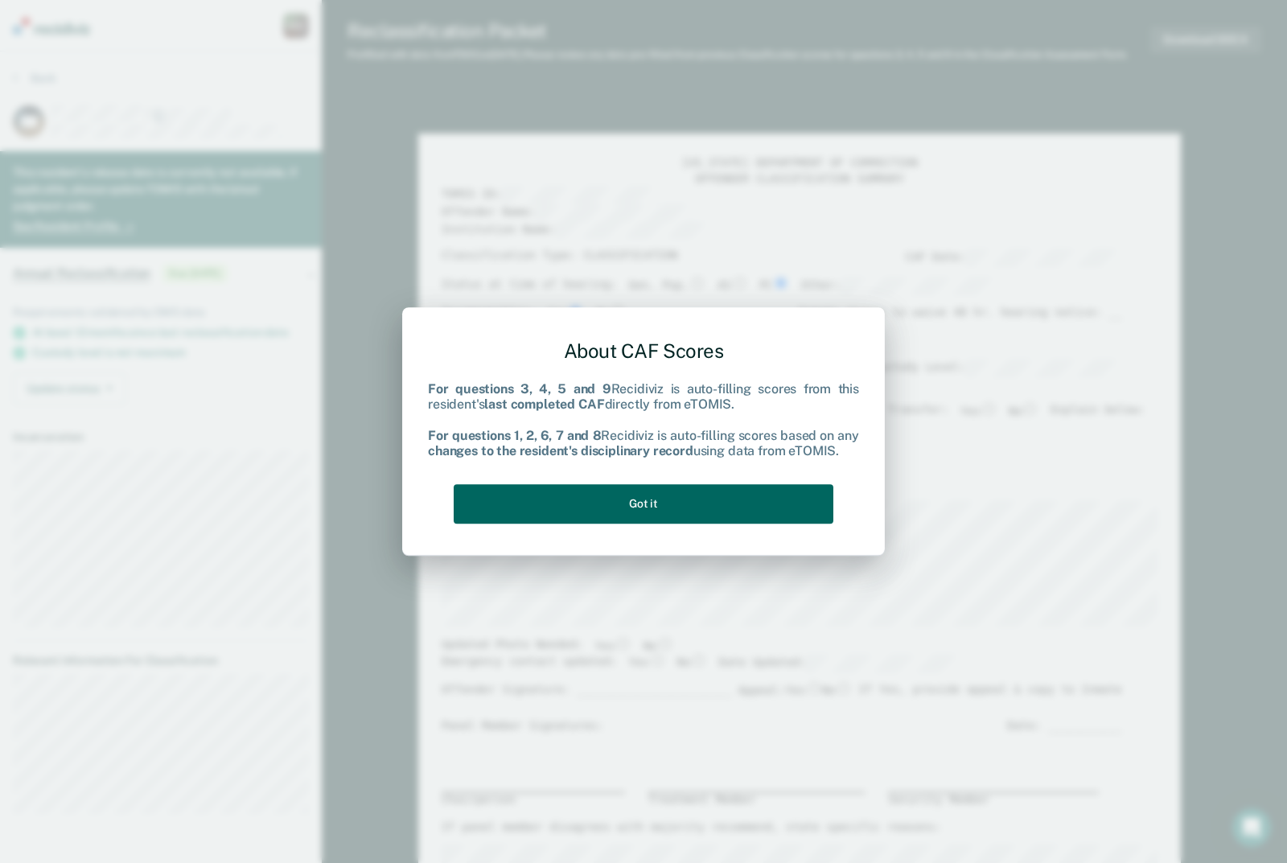
click at [661, 509] on button "Got it" at bounding box center [644, 503] width 380 height 39
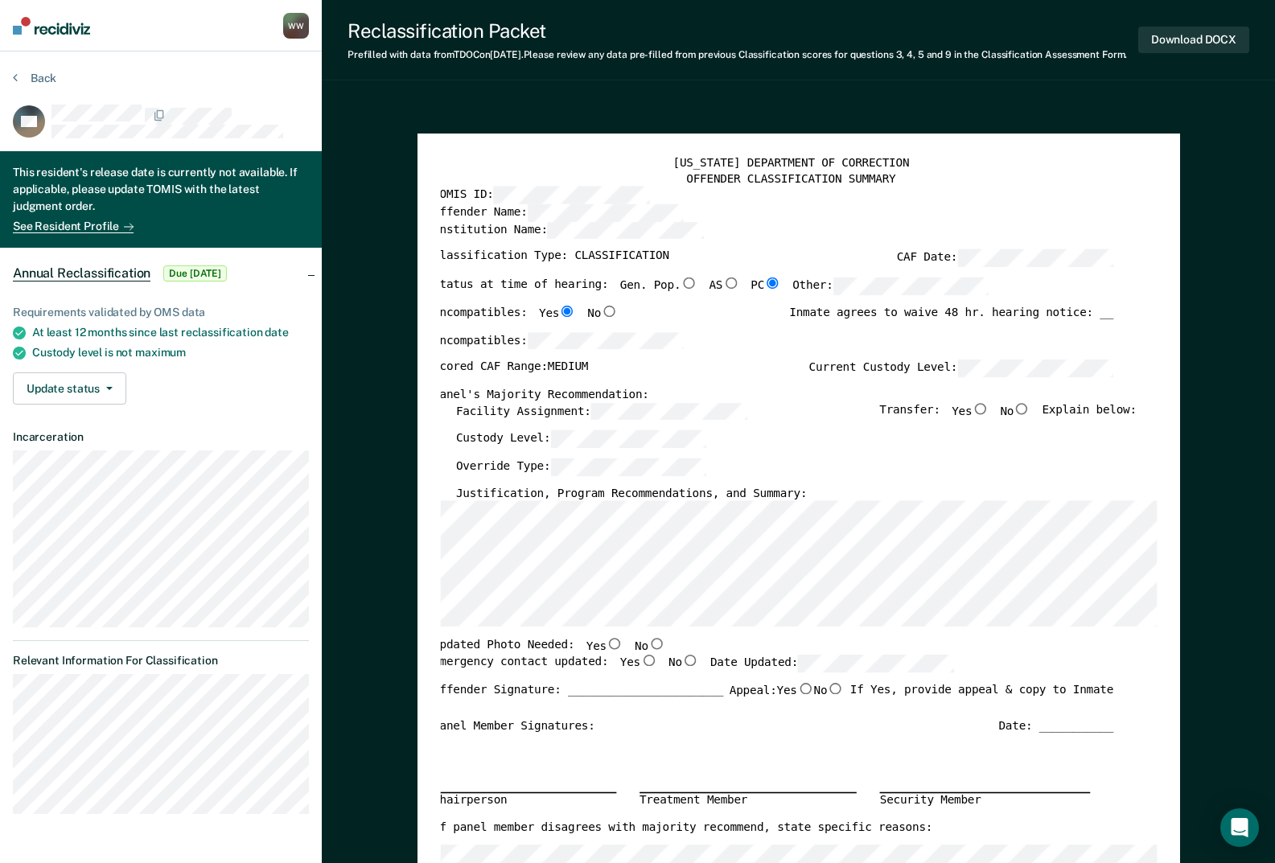
scroll to position [0, 11]
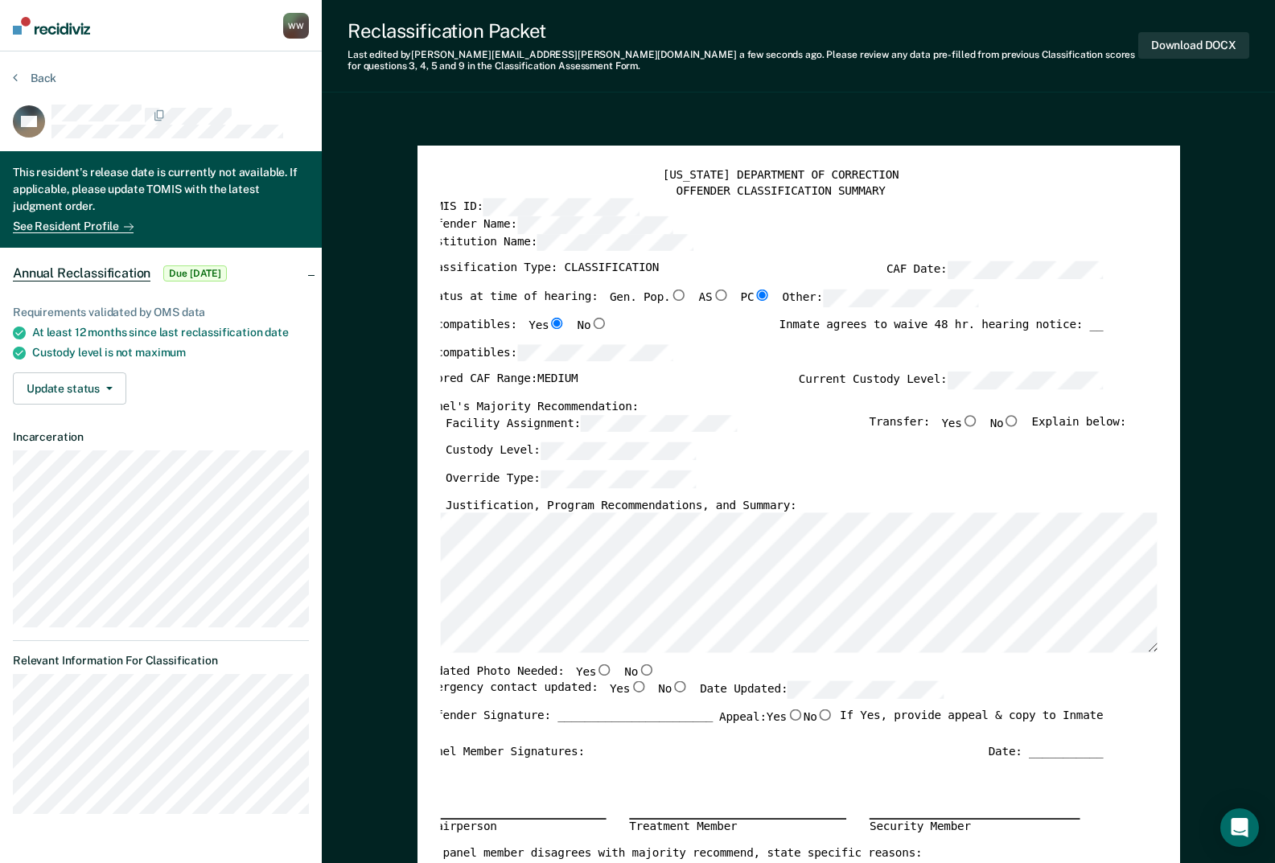
click at [1019, 421] on input "No" at bounding box center [1011, 419] width 17 height 11
type textarea "x"
radio input "true"
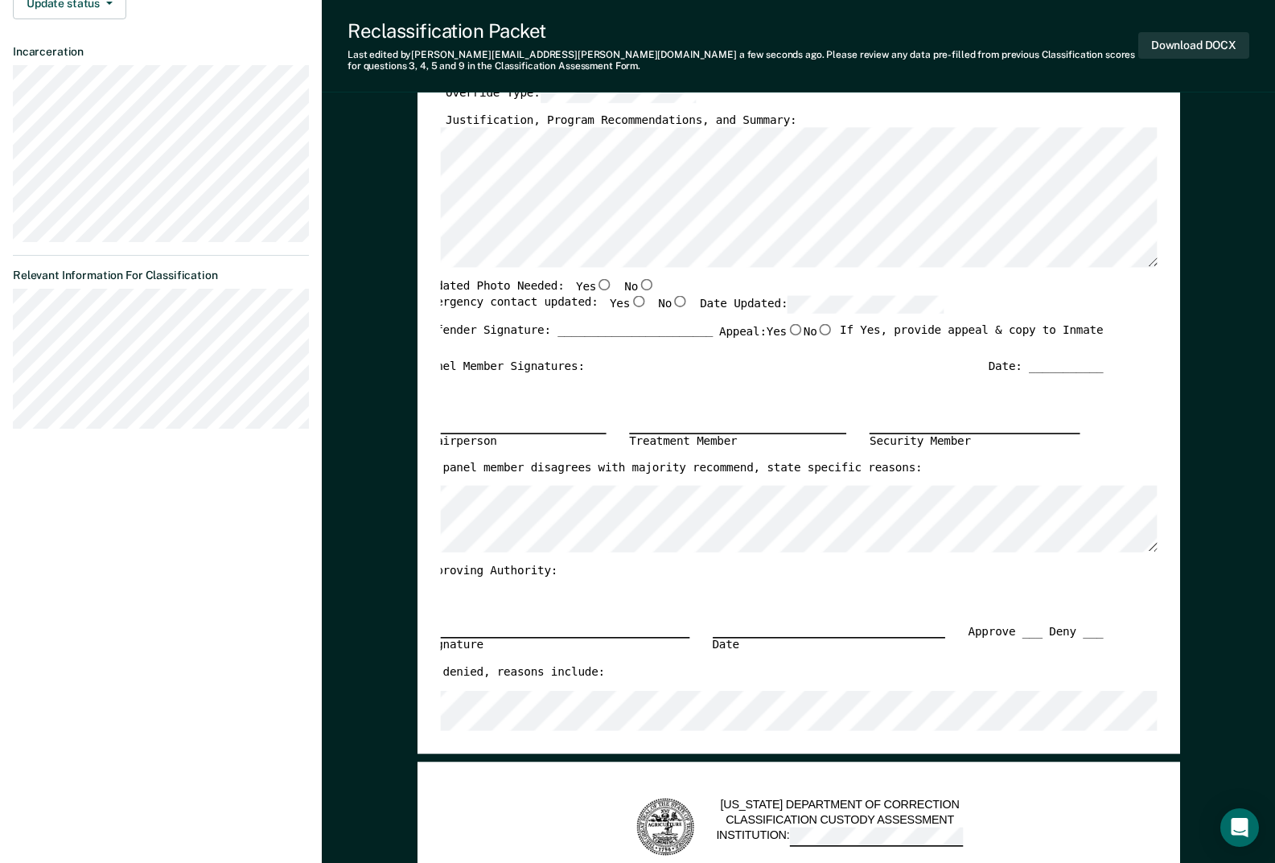
scroll to position [402, 0]
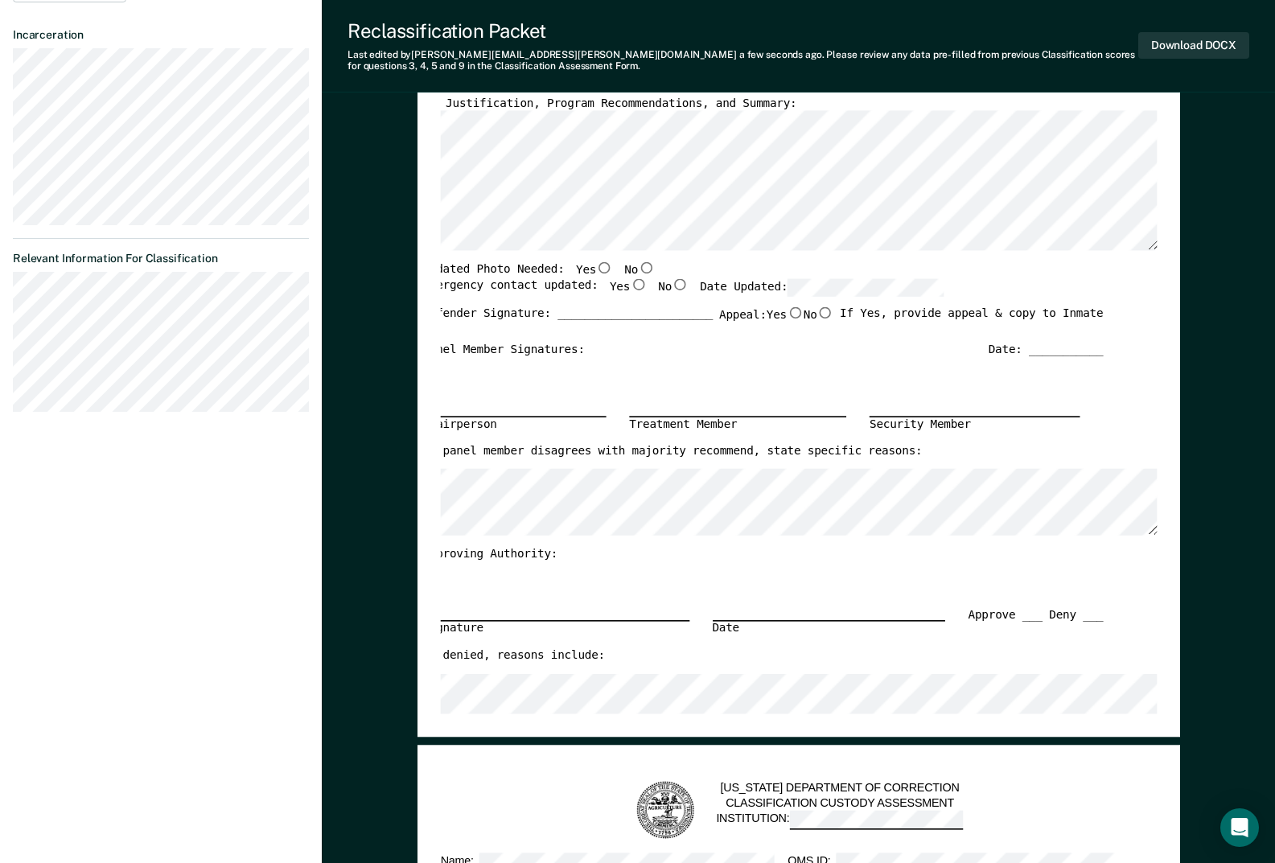
click at [638, 270] on input "No" at bounding box center [646, 267] width 17 height 11
type textarea "x"
radio input "true"
click at [630, 286] on input "Yes" at bounding box center [638, 283] width 17 height 11
type textarea "x"
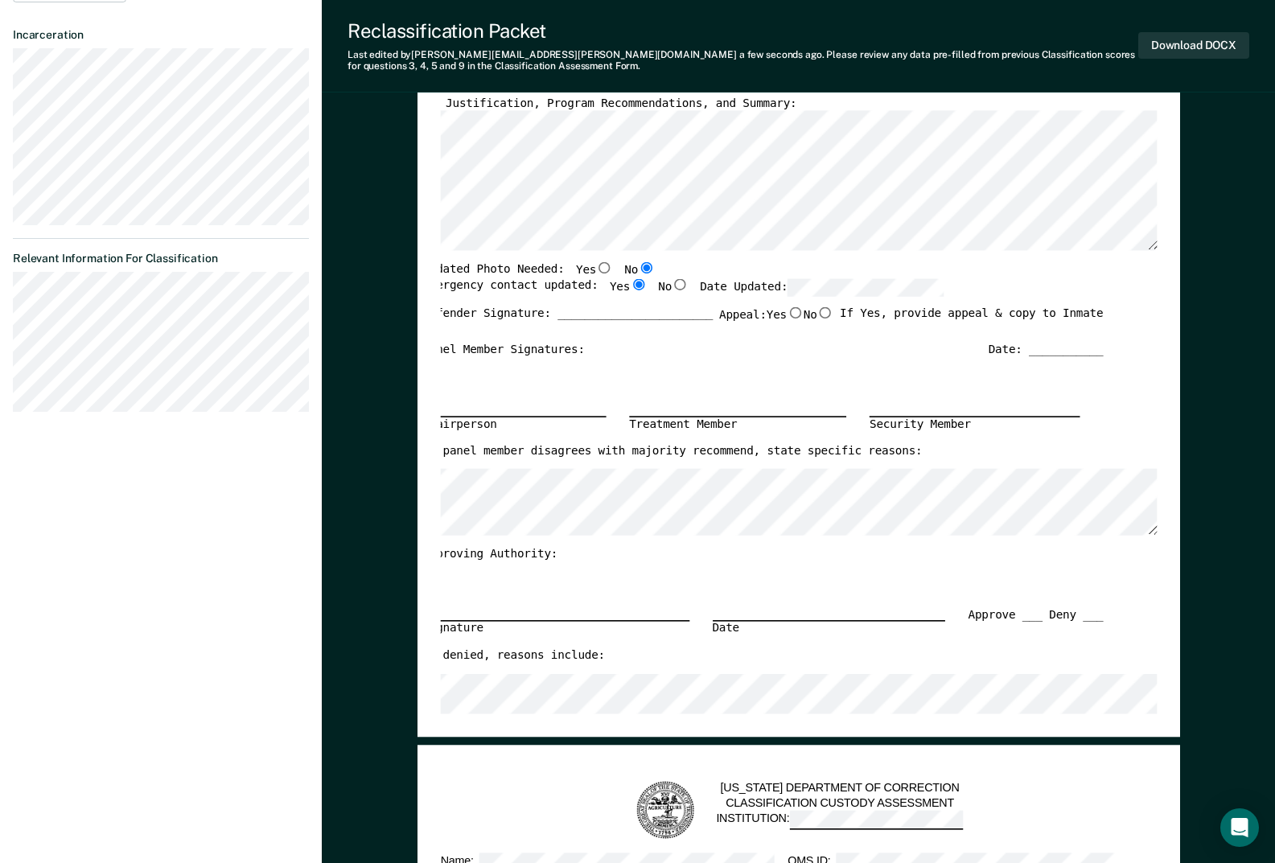
radio input "true"
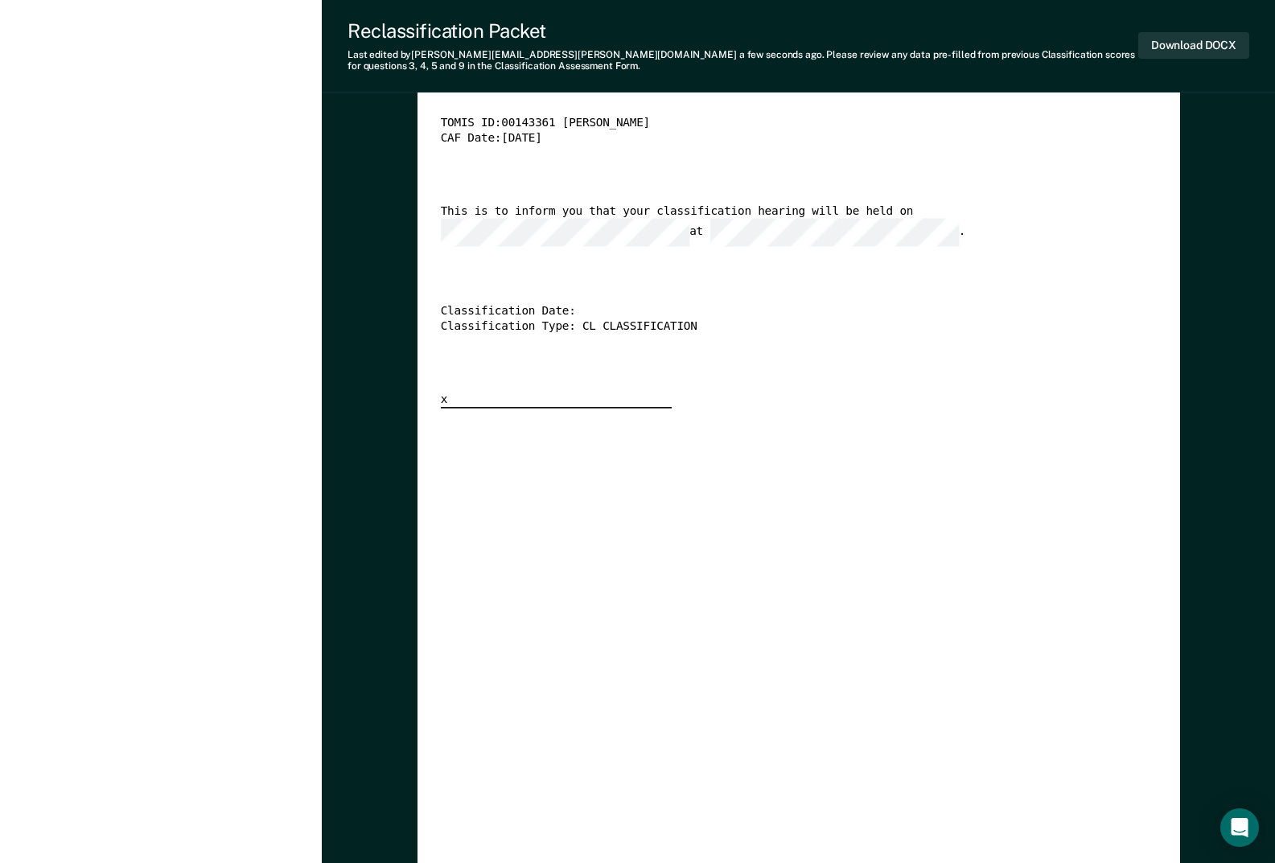
scroll to position [3137, 0]
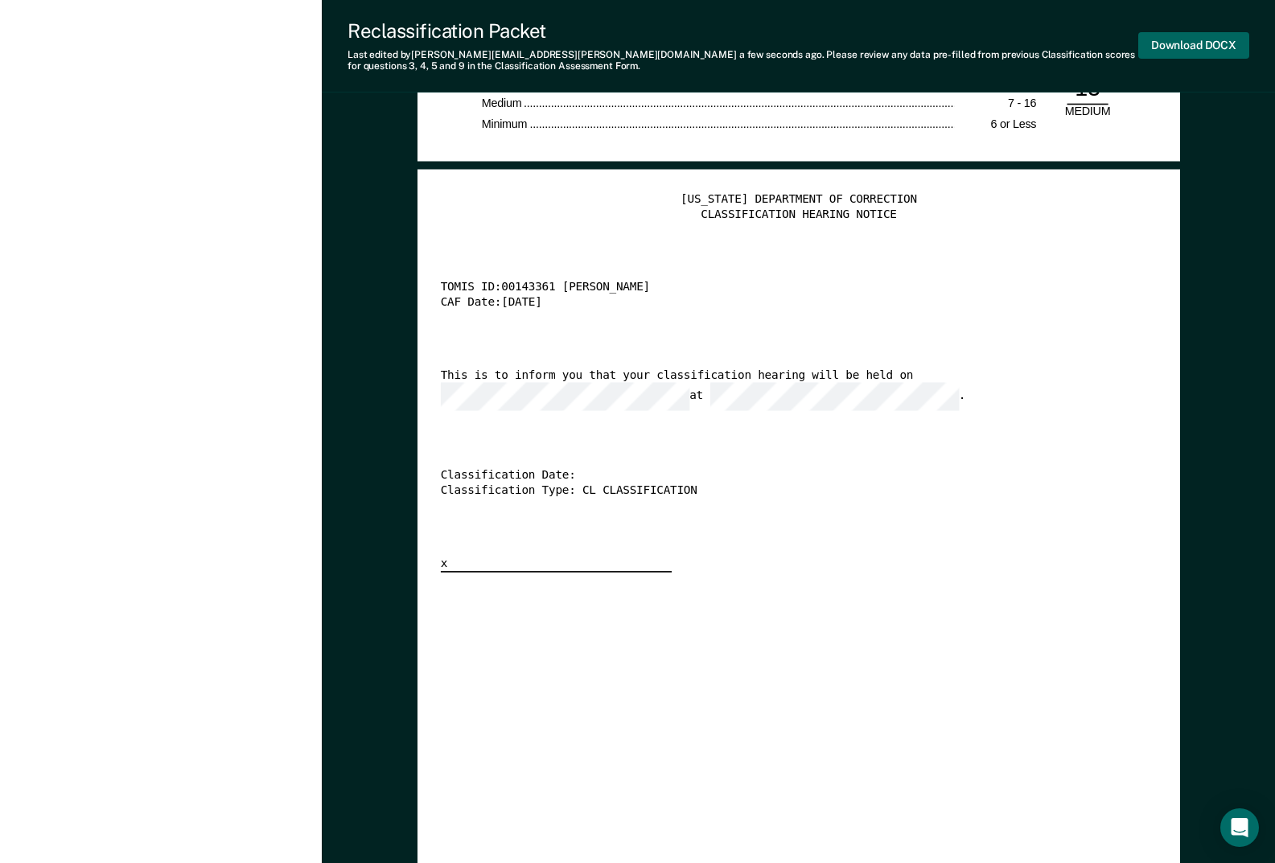
click at [1213, 43] on button "Download DOCX" at bounding box center [1193, 45] width 111 height 27
type textarea "x"
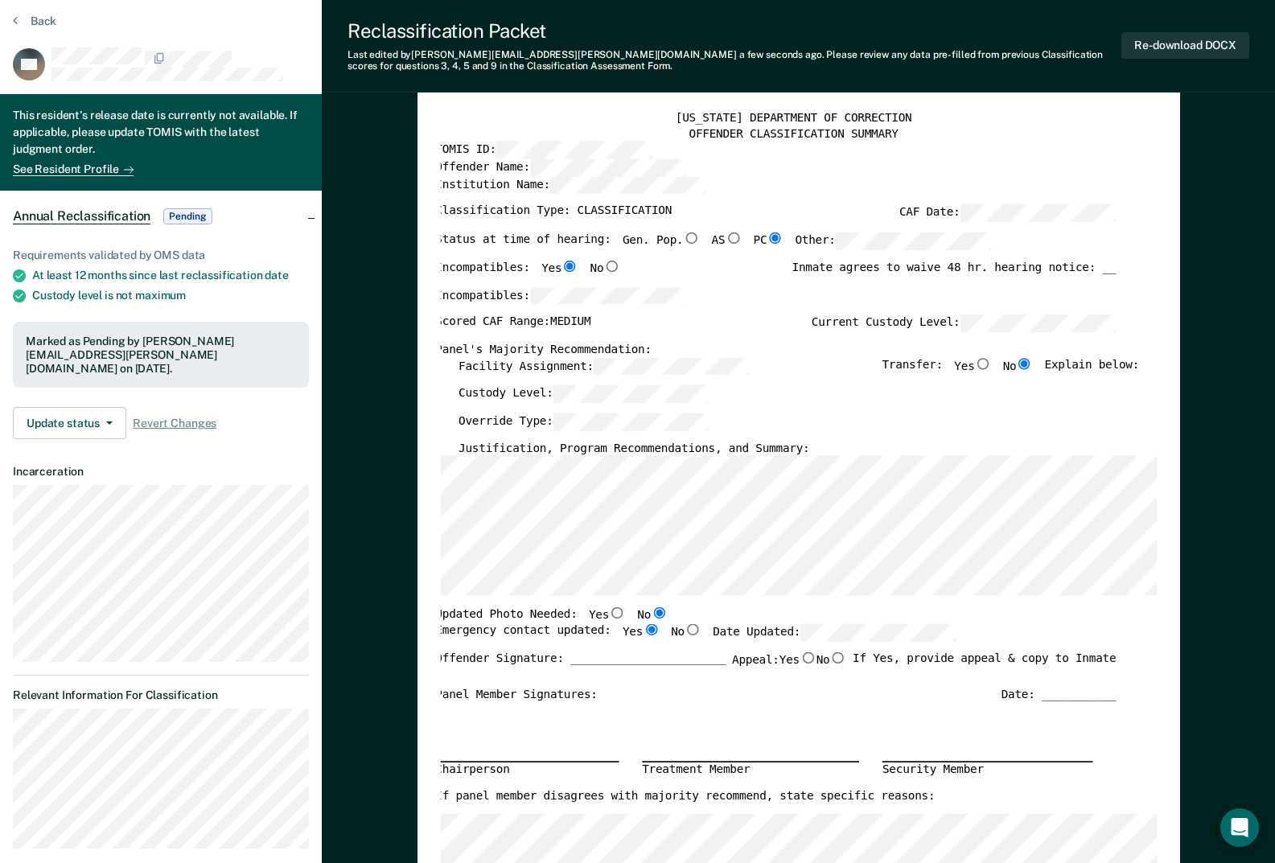
scroll to position [0, 0]
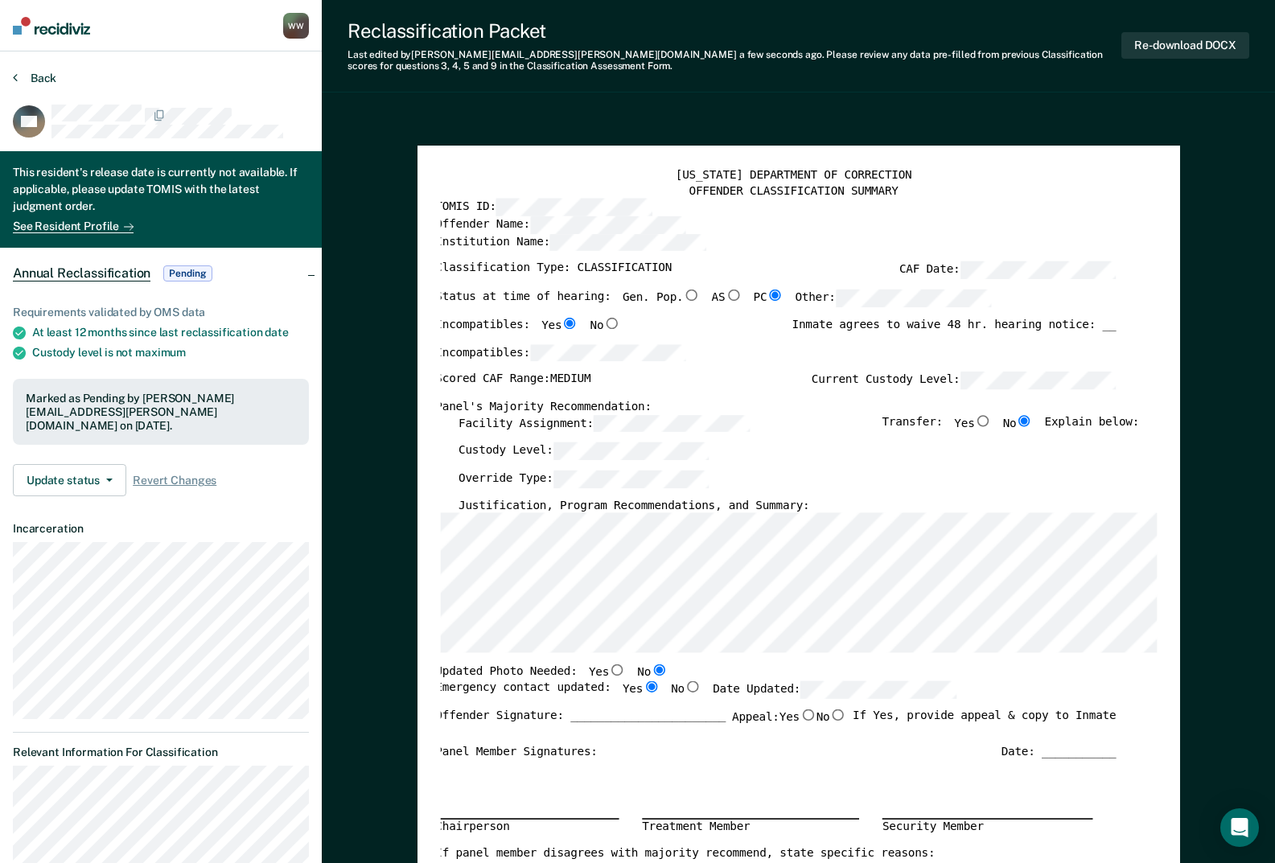
click at [47, 78] on button "Back" at bounding box center [34, 78] width 43 height 14
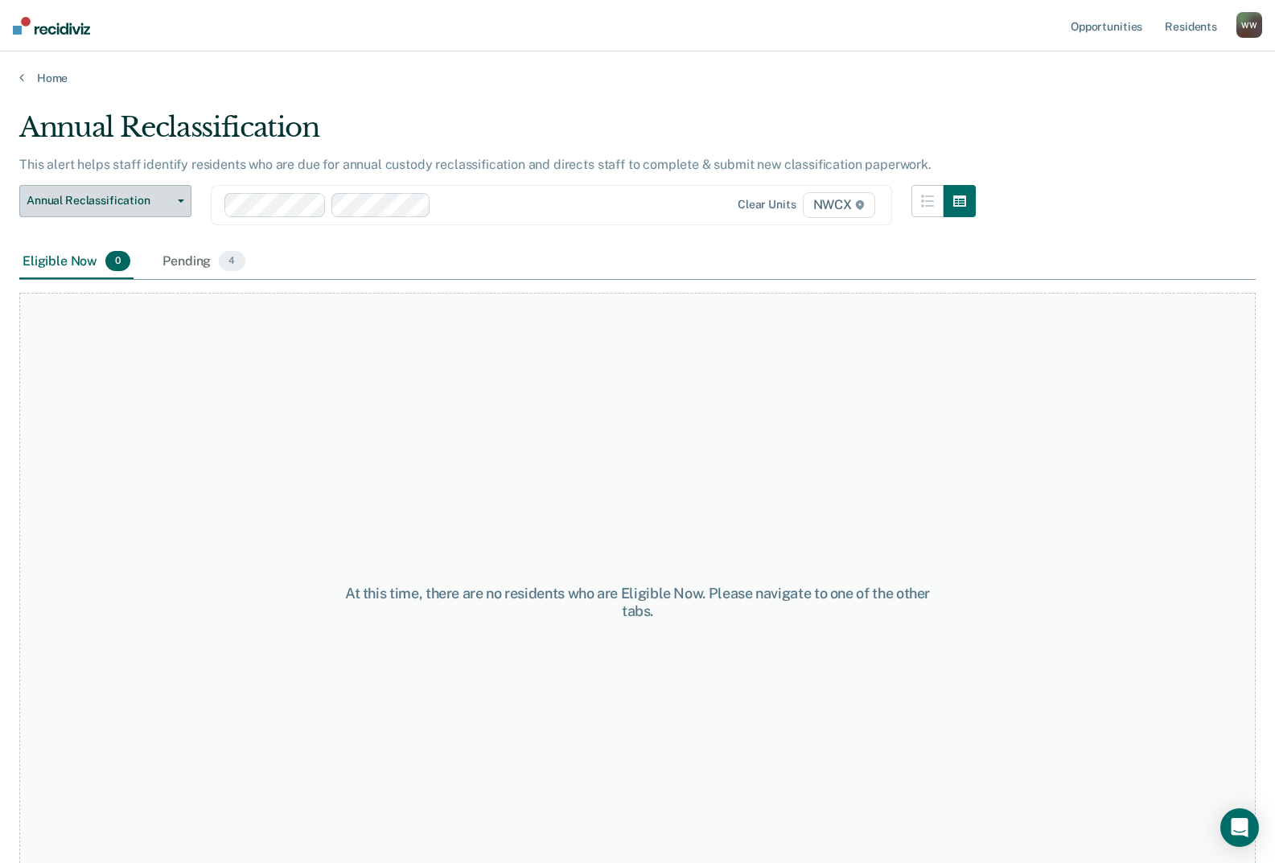
click at [157, 208] on span "Annual Reclassification" at bounding box center [99, 201] width 145 height 14
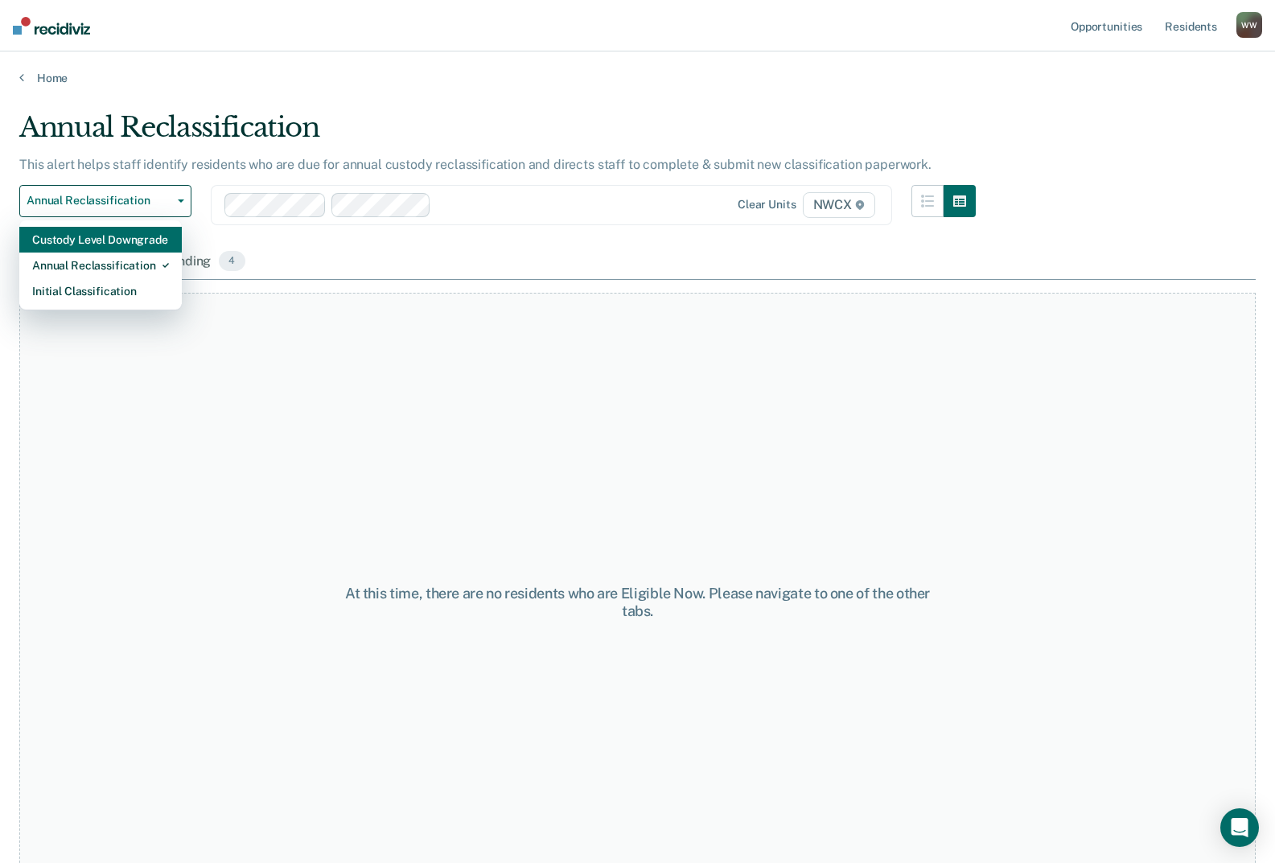
click at [119, 240] on div "Custody Level Downgrade" at bounding box center [100, 240] width 137 height 26
